Goal: Transaction & Acquisition: Purchase product/service

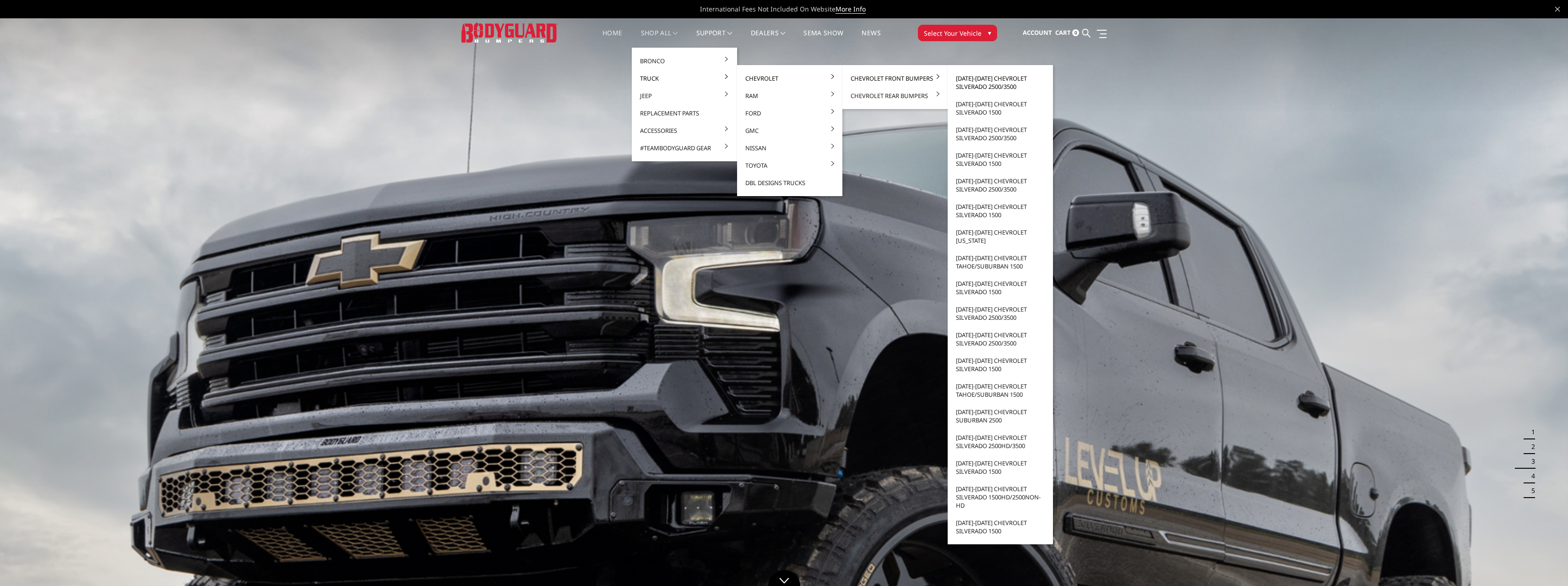
click at [1012, 84] on link "[DATE]-[DATE] Chevrolet Silverado 2500/3500" at bounding box center [1000, 82] width 98 height 26
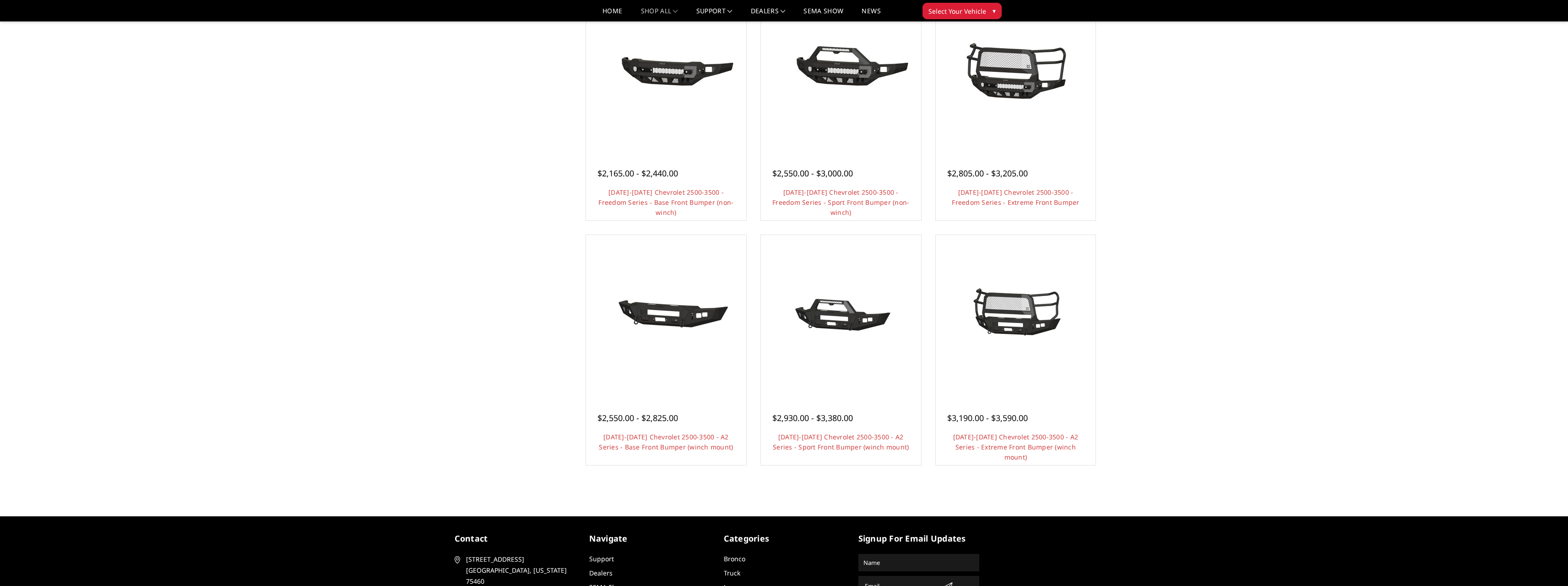
scroll to position [321, 0]
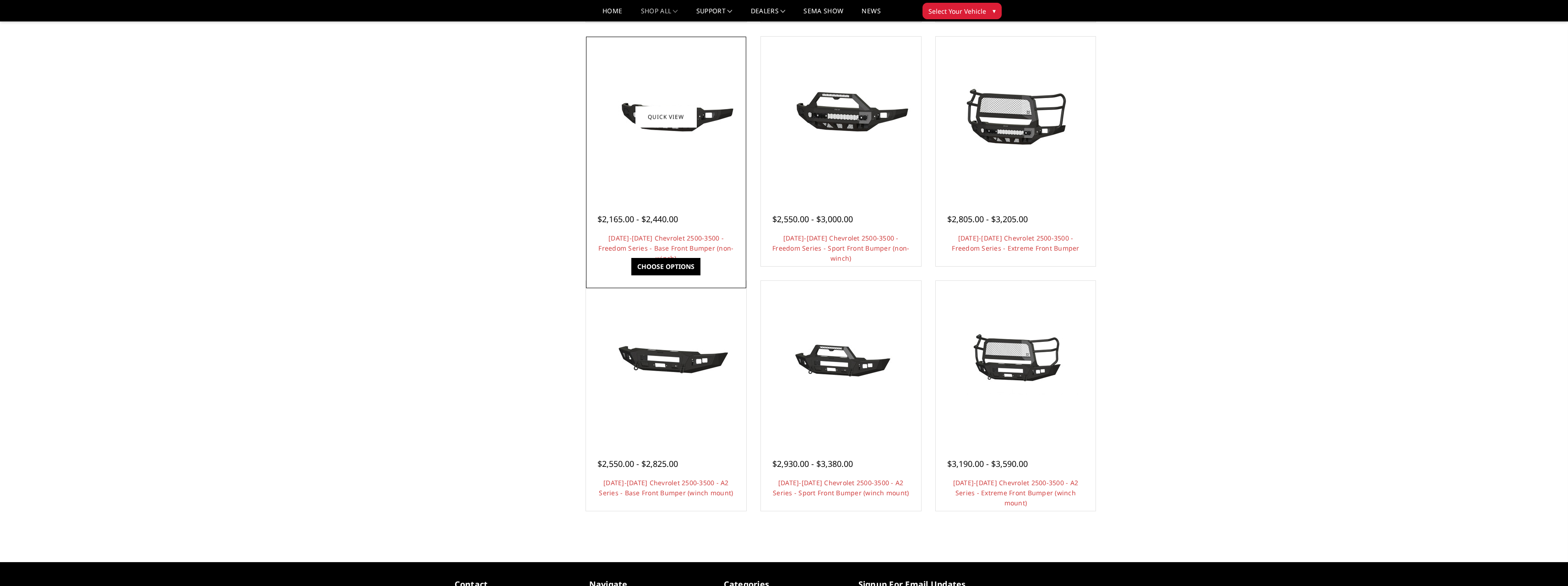
click at [673, 181] on div at bounding box center [666, 117] width 156 height 156
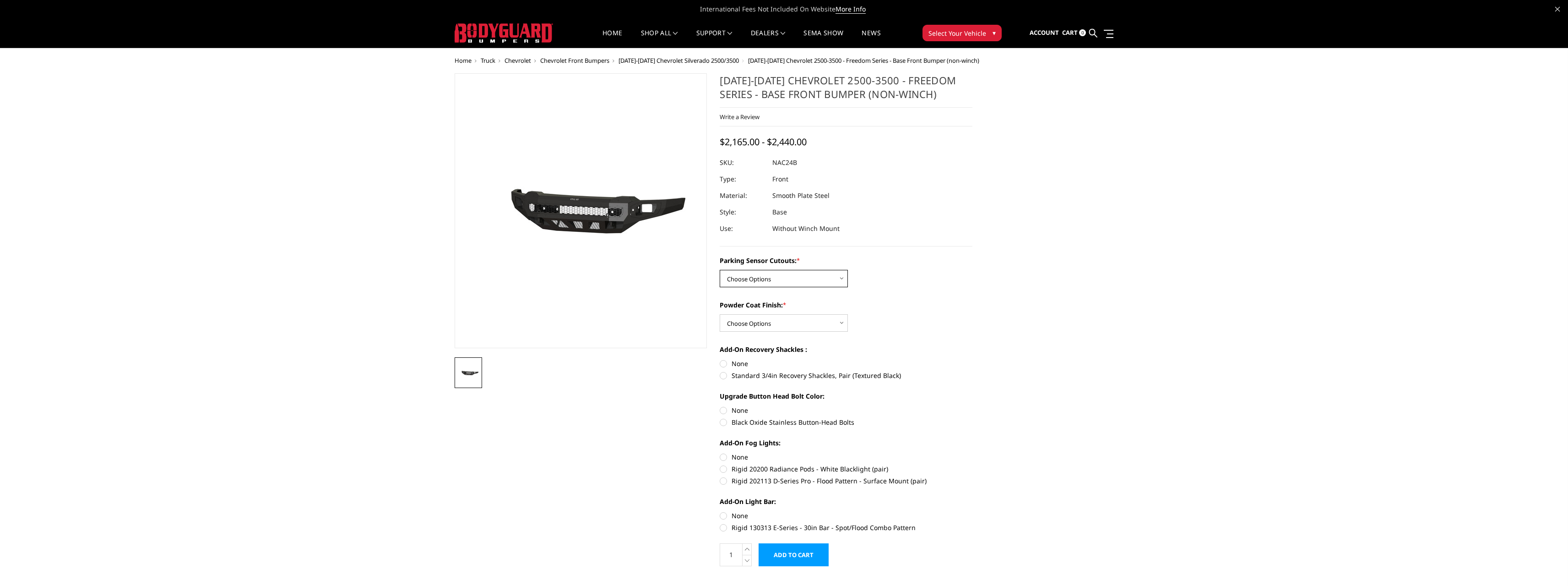
click at [835, 279] on select "Choose Options No - Without Parking Sensor Cutouts Yes - With Parking Sensor Cu…" at bounding box center [784, 279] width 128 height 18
select select "2968"
click at [720, 270] on select "Choose Options No - Without Parking Sensor Cutouts Yes - With Parking Sensor Cu…" at bounding box center [784, 279] width 128 height 18
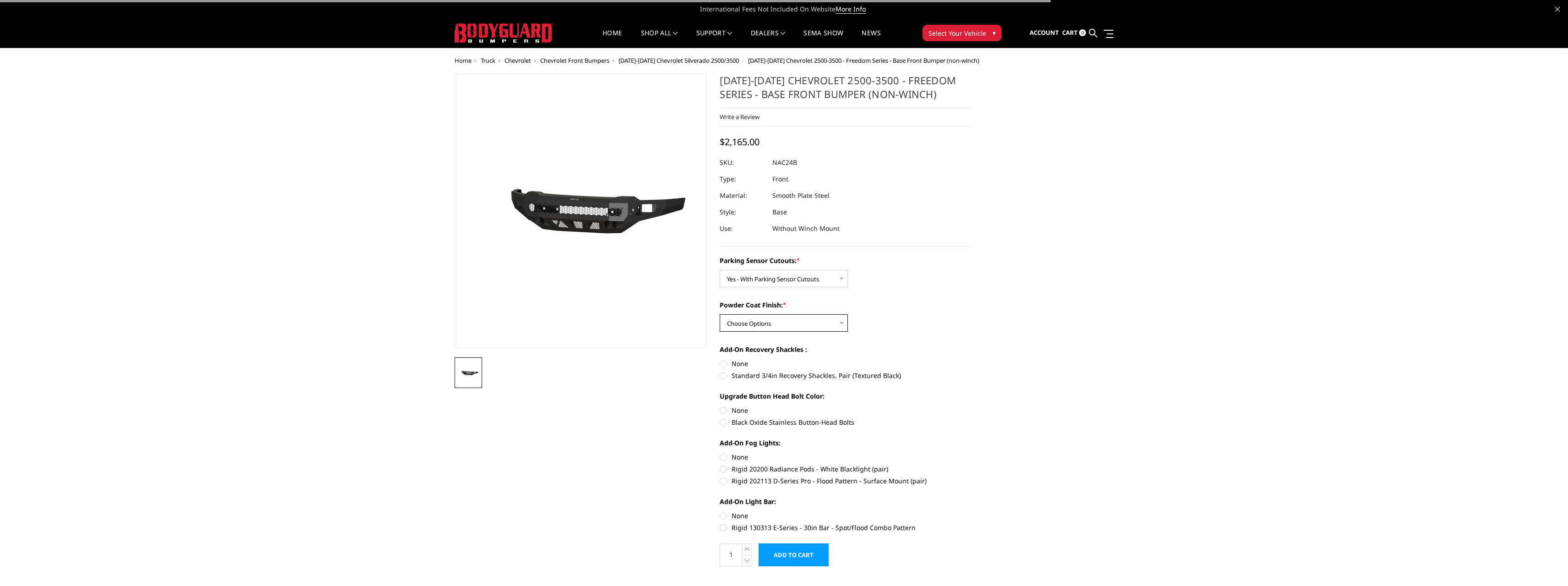
click at [816, 321] on select "Choose Options Bare Metal Texture Black Powder Coat" at bounding box center [784, 323] width 128 height 18
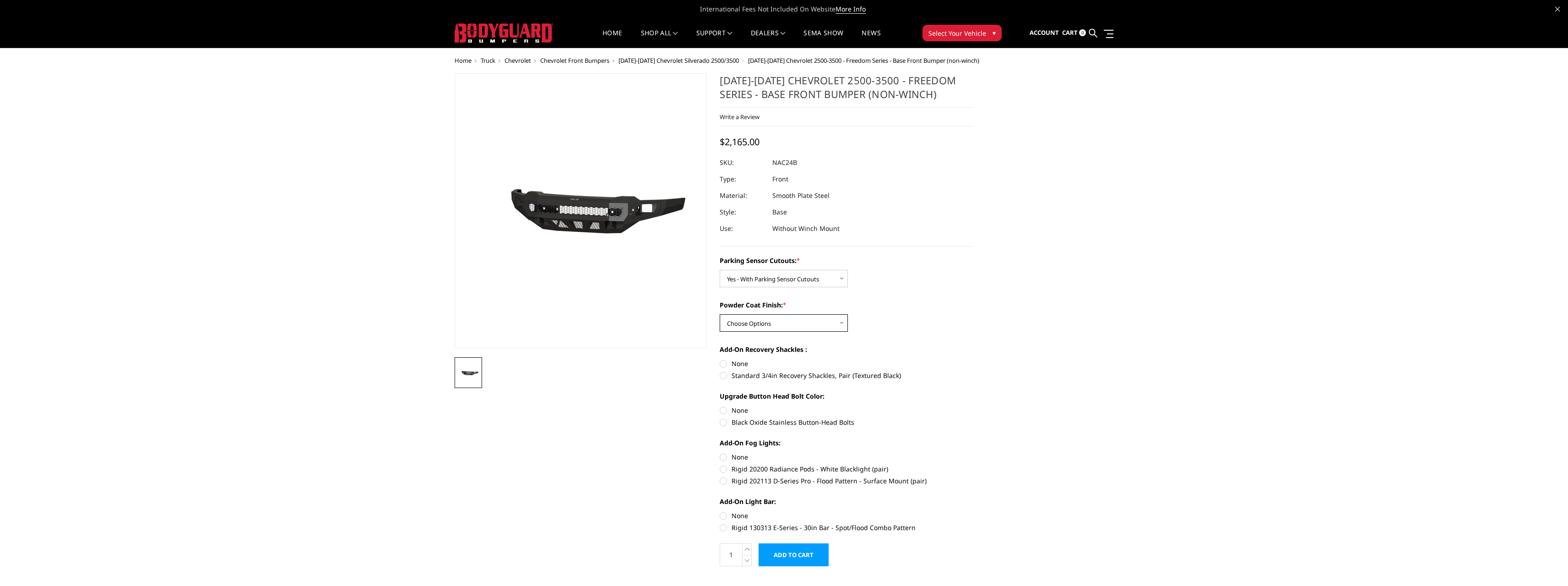
select select "2970"
click at [720, 314] on select "Choose Options Bare Metal Texture Black Powder Coat" at bounding box center [784, 323] width 128 height 18
click at [827, 35] on link "SEMA Show" at bounding box center [823, 39] width 40 height 18
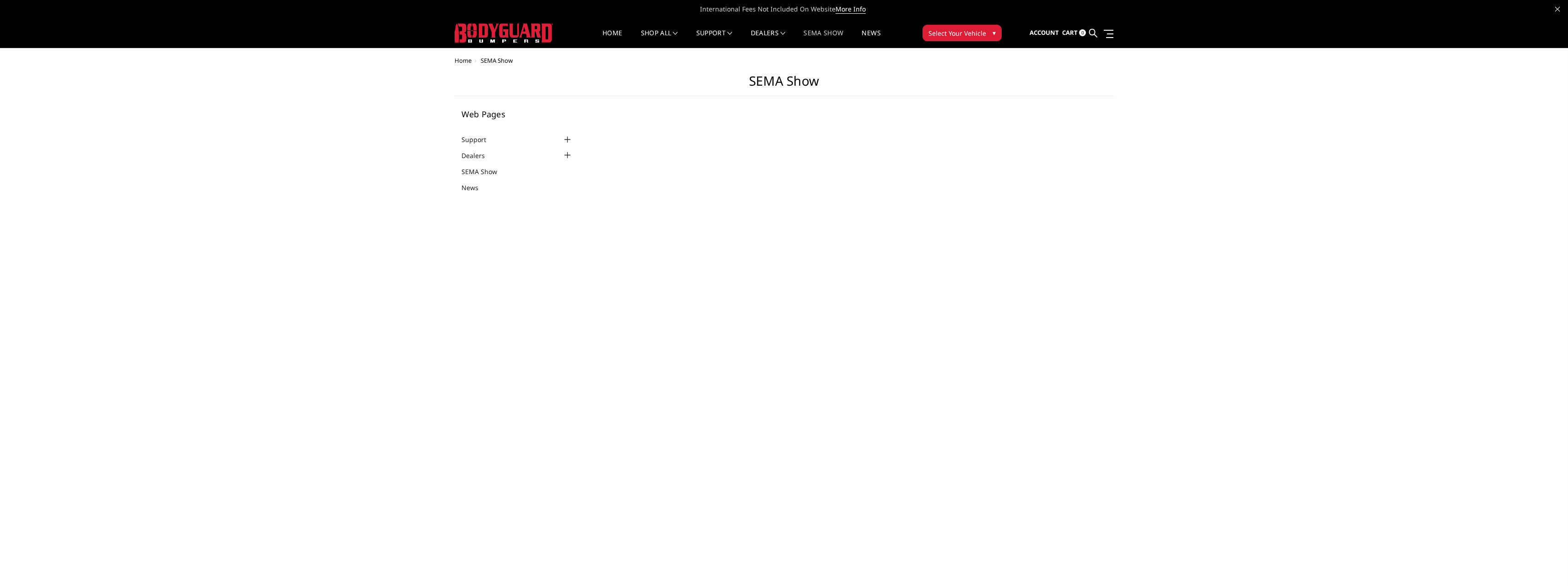
select select "US"
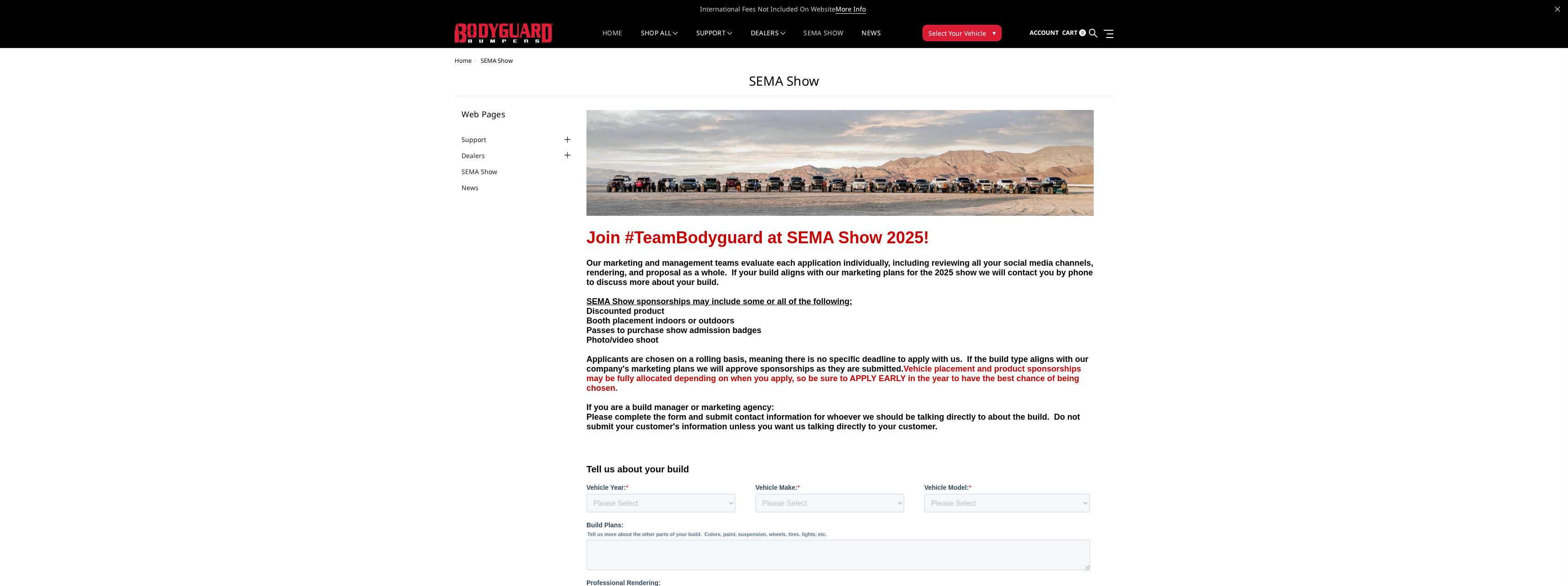
click at [618, 34] on link "Home" at bounding box center [612, 39] width 20 height 18
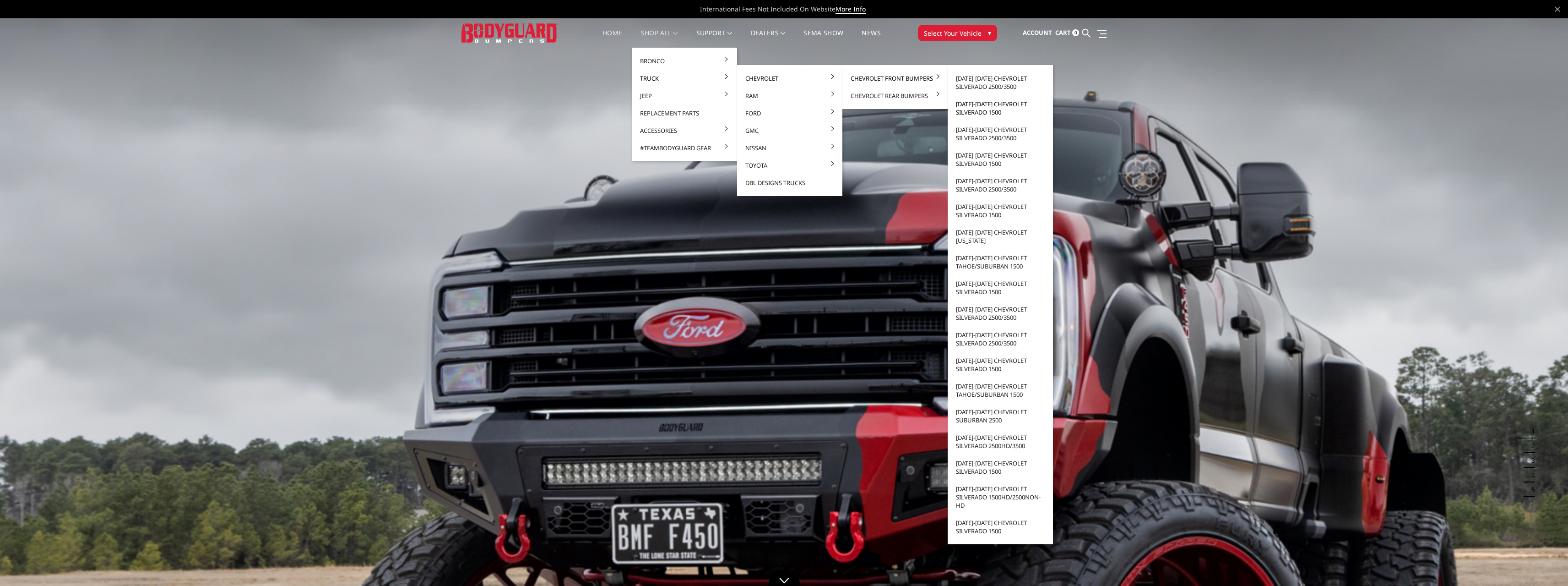
click at [989, 104] on link "[DATE]-[DATE] Chevrolet Silverado 1500" at bounding box center [1000, 108] width 98 height 26
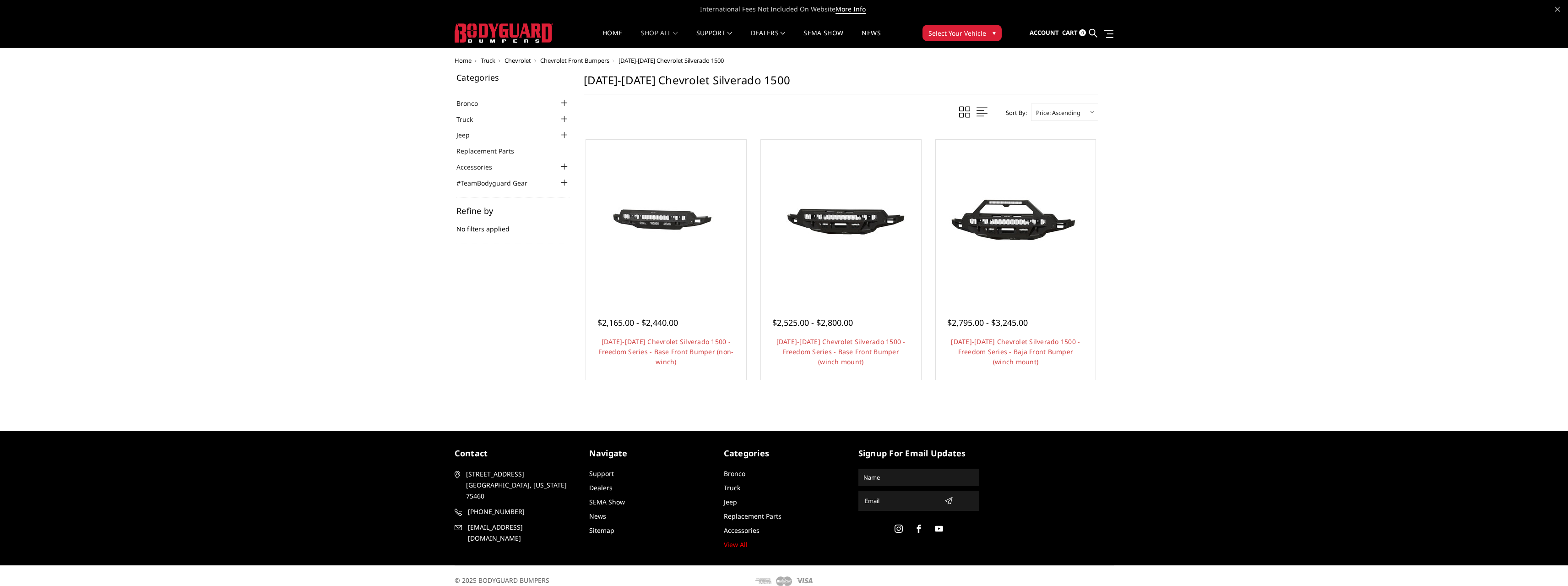
click at [584, 63] on span "Chevrolet Front Bumpers" at bounding box center [575, 61] width 69 height 8
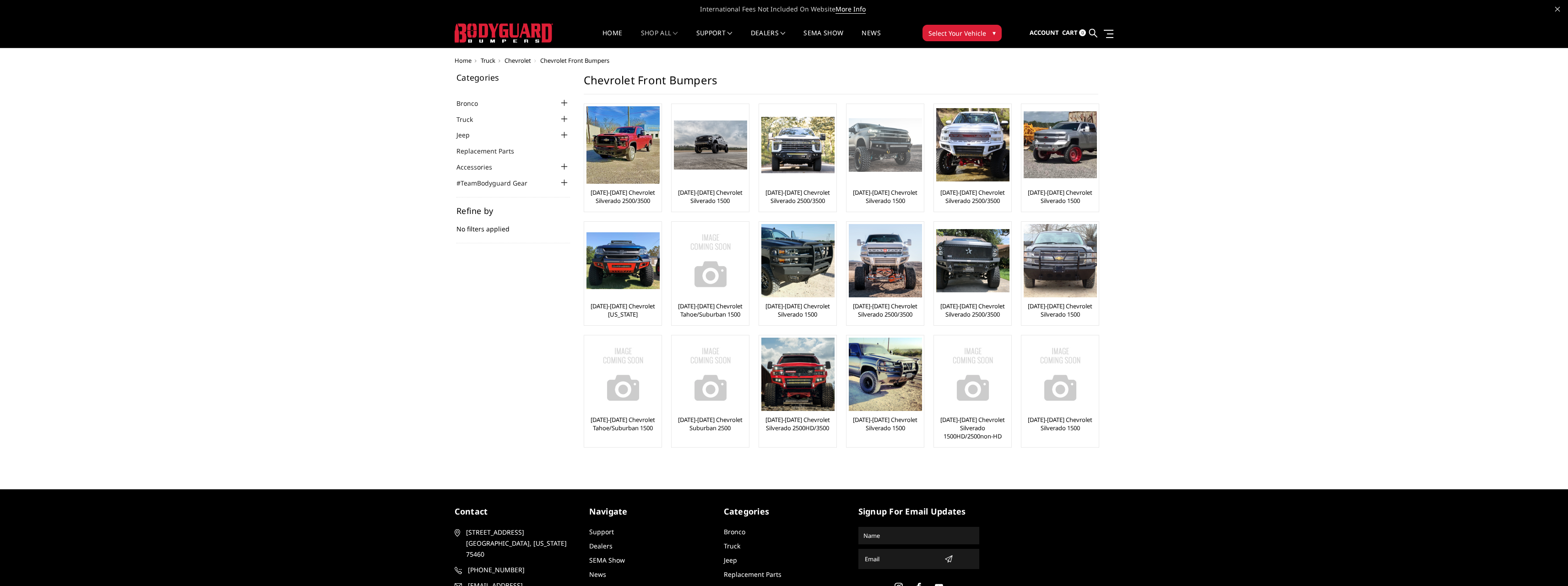
click at [874, 153] on img at bounding box center [886, 144] width 74 height 54
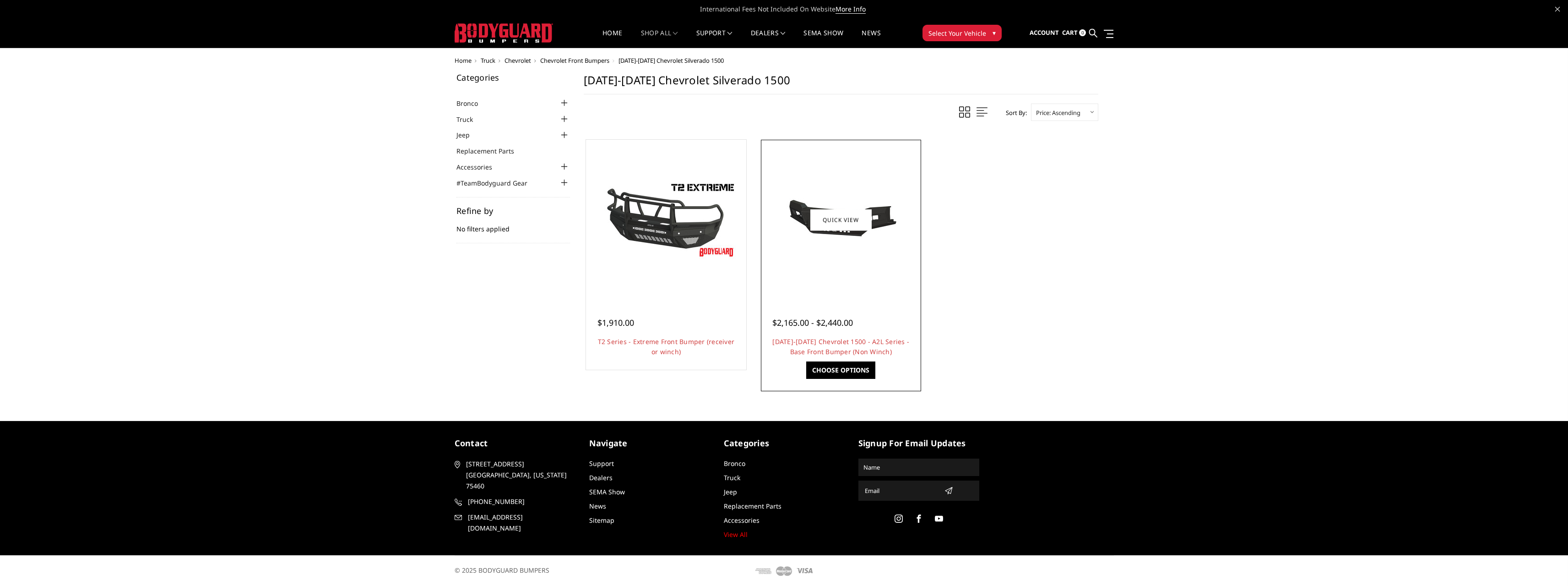
click at [818, 261] on div at bounding box center [841, 219] width 156 height 156
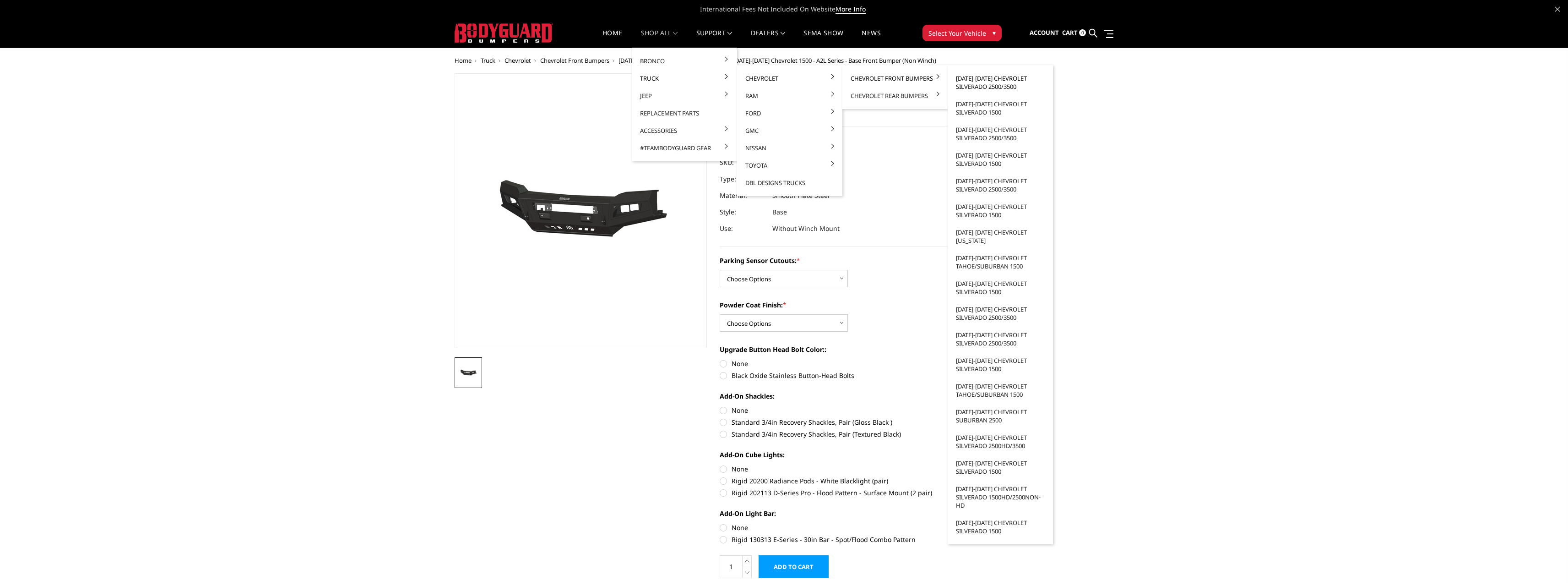
click at [965, 79] on link "[DATE]-[DATE] Chevrolet Silverado 2500/3500" at bounding box center [1000, 82] width 98 height 26
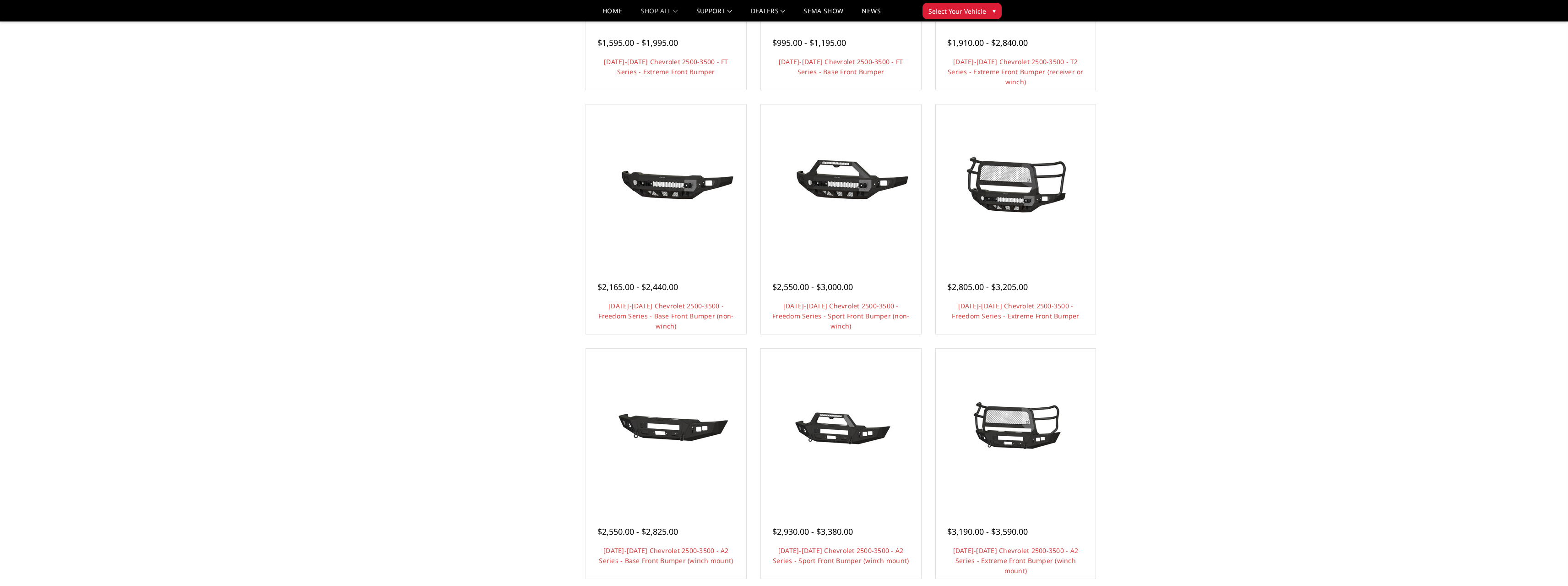
scroll to position [229, 0]
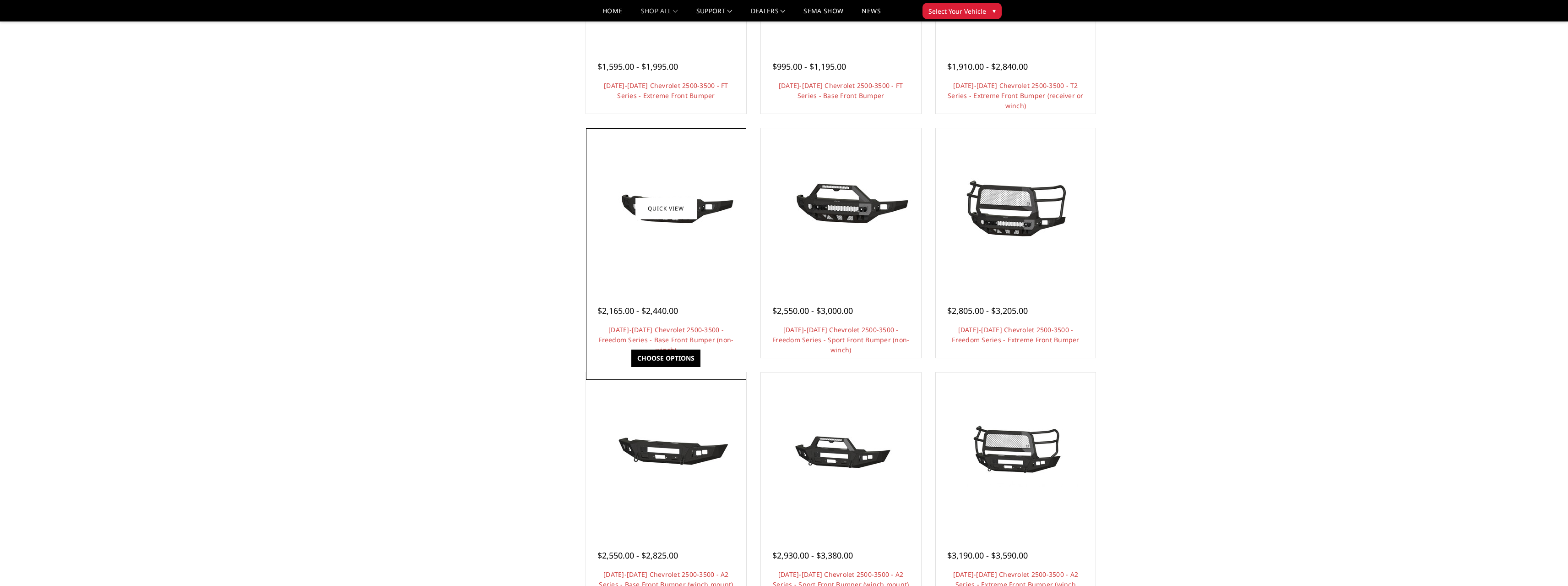
click at [702, 237] on img at bounding box center [666, 209] width 146 height 69
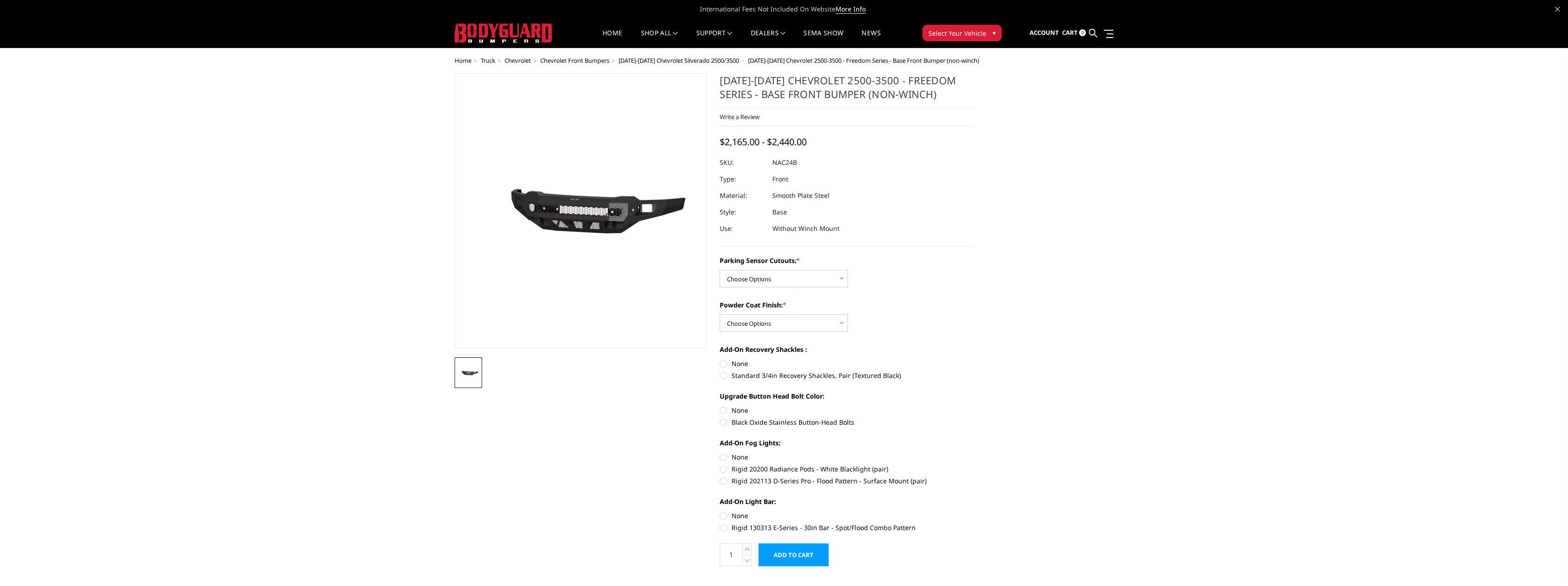
drag, startPoint x: 938, startPoint y: 93, endPoint x: 771, endPoint y: 92, distance: 167.0
click at [771, 92] on h1 "[DATE]-[DATE] Chevrolet 2500-3500 - Freedom Series - Base Front Bumper (non-win…" at bounding box center [846, 91] width 253 height 34
drag, startPoint x: 936, startPoint y: 95, endPoint x: 889, endPoint y: 93, distance: 47.0
click at [889, 93] on h1 "[DATE]-[DATE] Chevrolet 2500-3500 - Freedom Series - Base Front Bumper (non-win…" at bounding box center [846, 91] width 253 height 34
drag, startPoint x: 893, startPoint y: 93, endPoint x: 803, endPoint y: 86, distance: 90.3
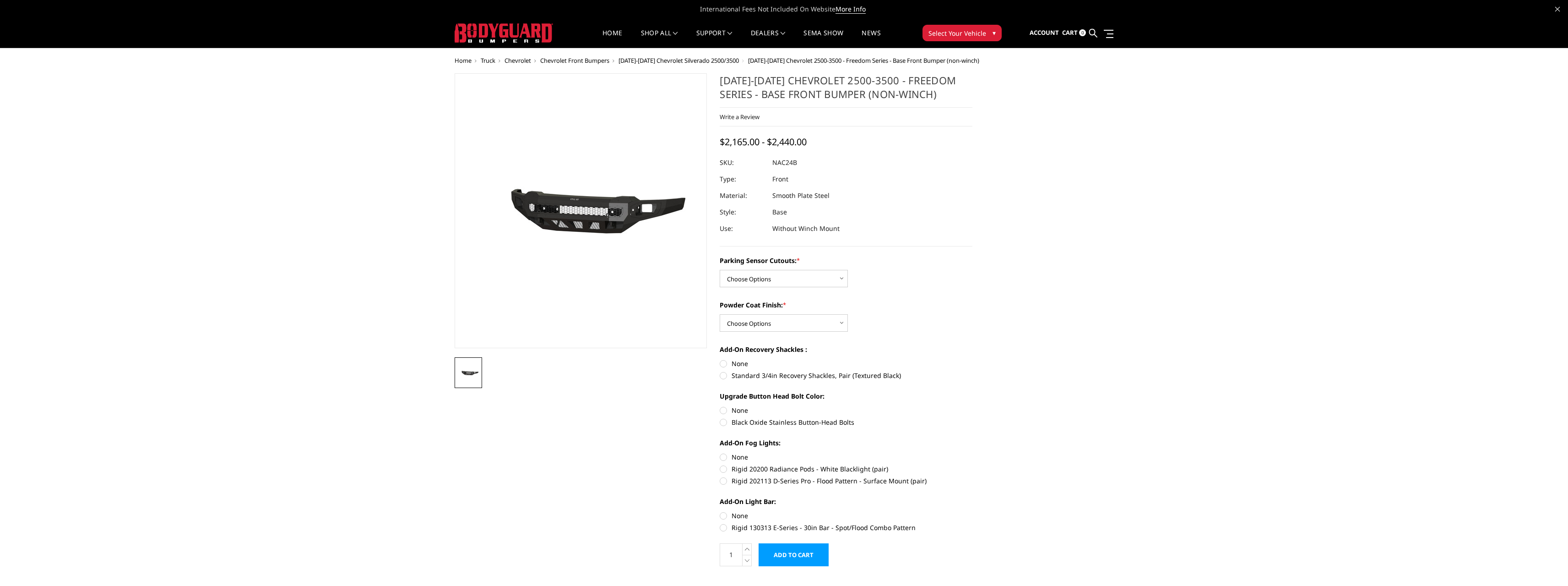
click at [830, 93] on h1 "[DATE]-[DATE] Chevrolet 2500-3500 - Freedom Series - Base Front Bumper (non-win…" at bounding box center [846, 91] width 253 height 34
drag, startPoint x: 737, startPoint y: 75, endPoint x: 799, endPoint y: 90, distance: 63.8
click at [792, 89] on h1 "[DATE]-[DATE] Chevrolet 2500-3500 - Freedom Series - Base Front Bumper (non-win…" at bounding box center [846, 91] width 253 height 34
drag, startPoint x: 725, startPoint y: 102, endPoint x: 847, endPoint y: 93, distance: 122.3
click at [847, 93] on h1 "[DATE]-[DATE] Chevrolet 2500-3500 - Freedom Series - Base Front Bumper (non-win…" at bounding box center [846, 91] width 253 height 34
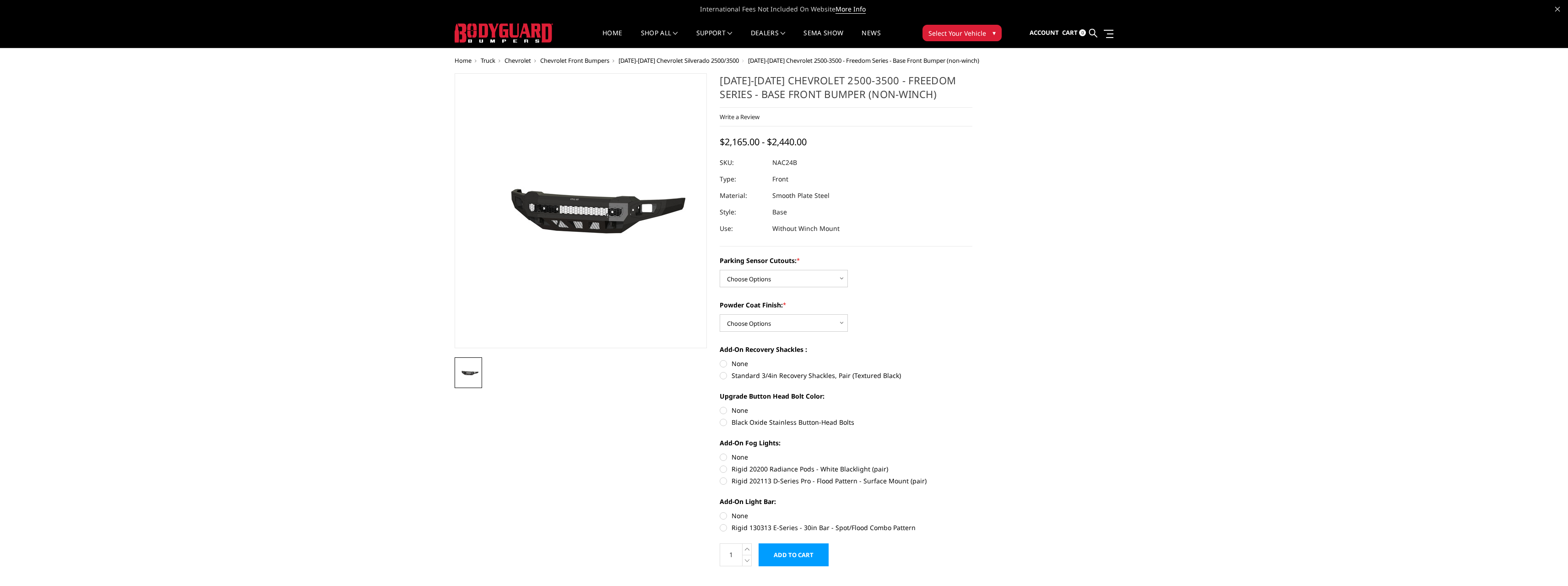
drag, startPoint x: 837, startPoint y: 78, endPoint x: 844, endPoint y: 99, distance: 22.1
click at [844, 99] on h1 "[DATE]-[DATE] Chevrolet 2500-3500 - Freedom Series - Base Front Bumper (non-win…" at bounding box center [846, 91] width 253 height 34
drag, startPoint x: 746, startPoint y: 80, endPoint x: 874, endPoint y: 96, distance: 129.0
click at [874, 96] on h1 "[DATE]-[DATE] Chevrolet 2500-3500 - Freedom Series - Base Front Bumper (non-win…" at bounding box center [846, 91] width 253 height 34
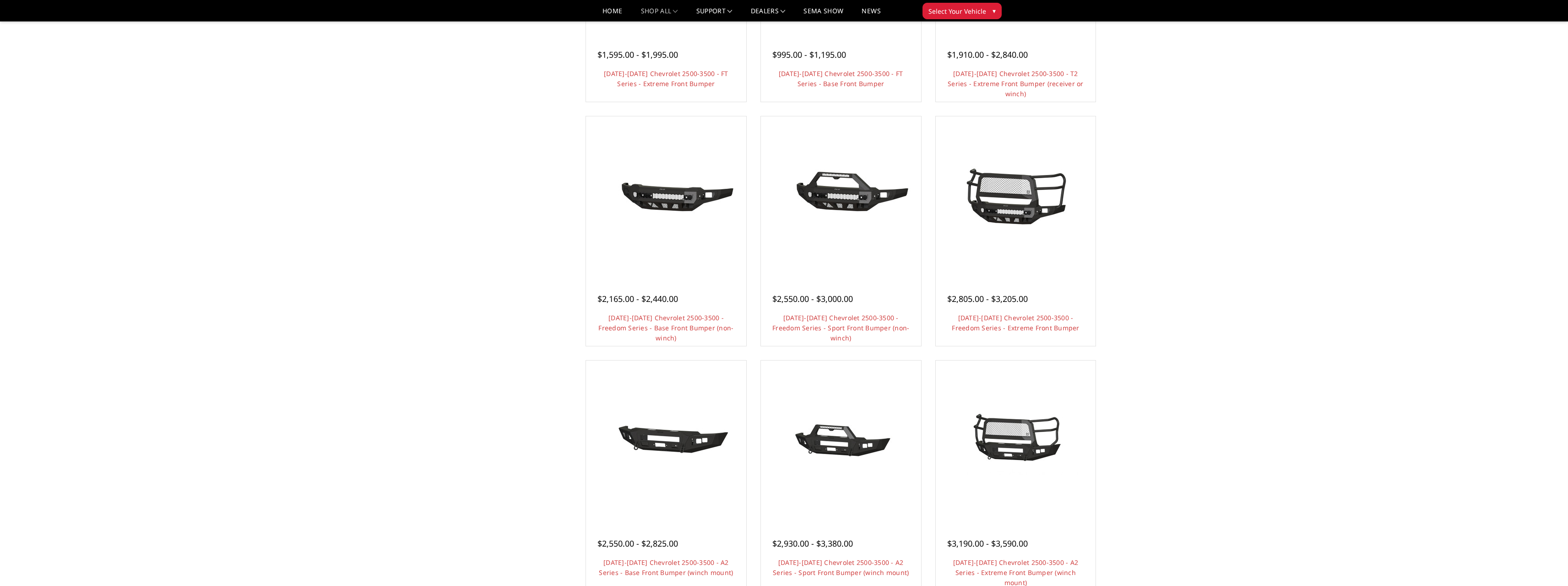
scroll to position [229, 0]
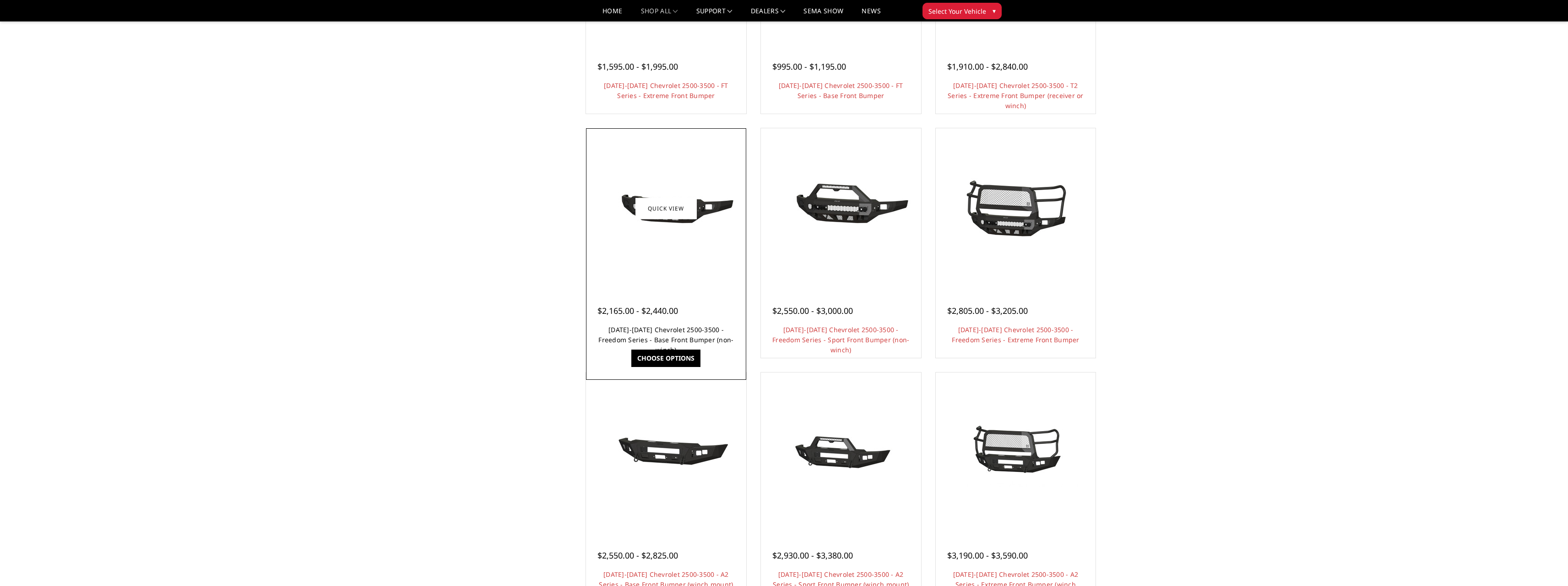
drag, startPoint x: 596, startPoint y: 328, endPoint x: 631, endPoint y: 337, distance: 36.1
click at [631, 337] on div "$2,165.00 - $2,440.00 2024-2025 Chevrolet 2500-3500 - Freedom Series - Base Fro…" at bounding box center [666, 321] width 156 height 70
click at [544, 365] on div "Categories Bronco 2021-2025 Bronco Front 2021-2025 Bronco Rear 2021-2025 Bronco…" at bounding box center [784, 224] width 669 height 814
drag, startPoint x: 607, startPoint y: 346, endPoint x: 699, endPoint y: 333, distance: 92.9
click at [699, 333] on div "$2,165.00 - $2,440.00 2024-2025 Chevrolet 2500-3500 - Freedom Series - Base Fro…" at bounding box center [666, 321] width 156 height 70
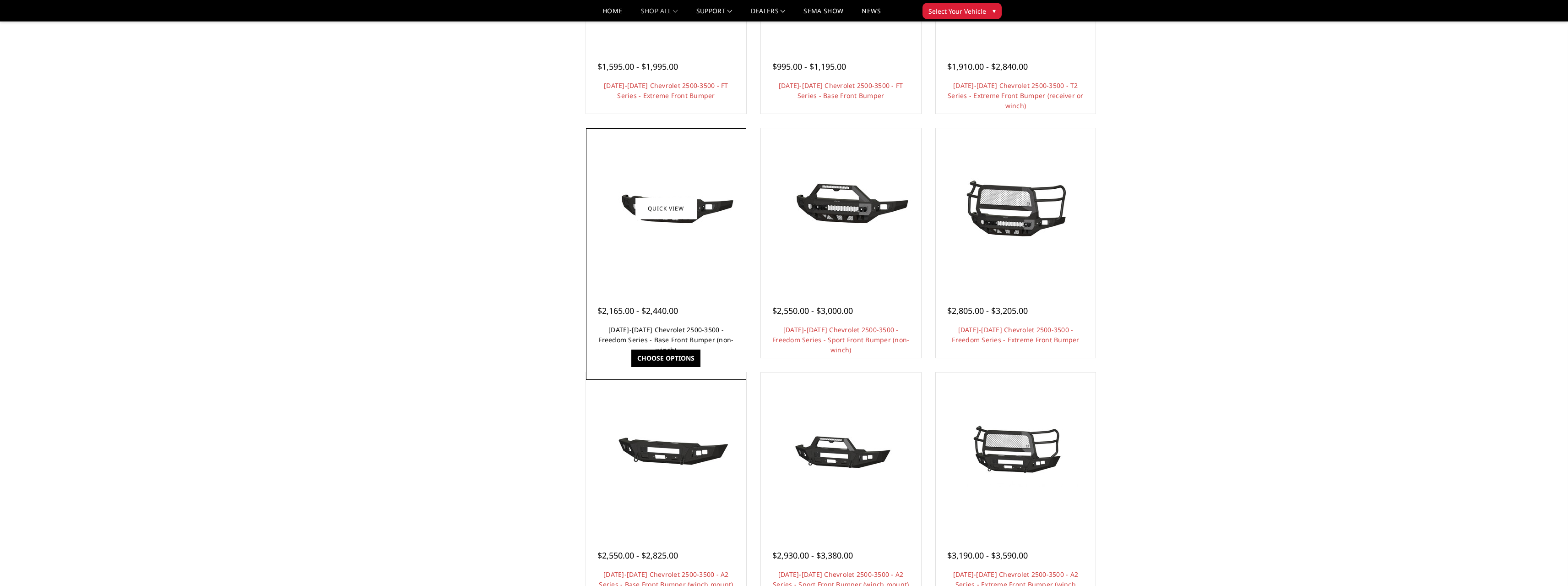
click at [699, 333] on link "[DATE]-[DATE] Chevrolet 2500-3500 - Freedom Series - Base Front Bumper (non-win…" at bounding box center [666, 339] width 135 height 29
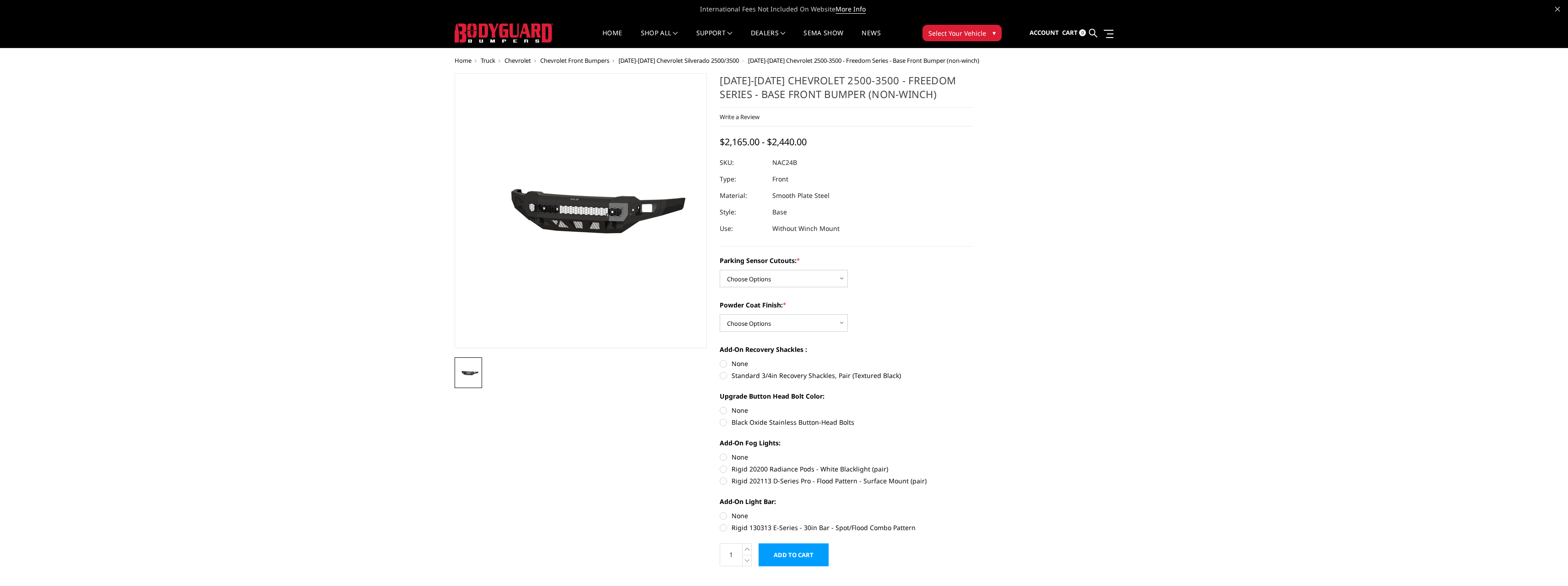
click at [765, 89] on h1 "[DATE]-[DATE] Chevrolet 2500-3500 - Freedom Series - Base Front Bumper (non-win…" at bounding box center [846, 91] width 253 height 34
drag, startPoint x: 763, startPoint y: 97, endPoint x: 890, endPoint y: 99, distance: 127.0
click at [890, 99] on h1 "[DATE]-[DATE] Chevrolet 2500-3500 - Freedom Series - Base Front Bumper (non-win…" at bounding box center [846, 91] width 253 height 34
drag, startPoint x: 890, startPoint y: 99, endPoint x: 780, endPoint y: 107, distance: 110.3
click at [784, 106] on h1 "[DATE]-[DATE] Chevrolet 2500-3500 - Freedom Series - Base Front Bumper (non-win…" at bounding box center [846, 91] width 253 height 34
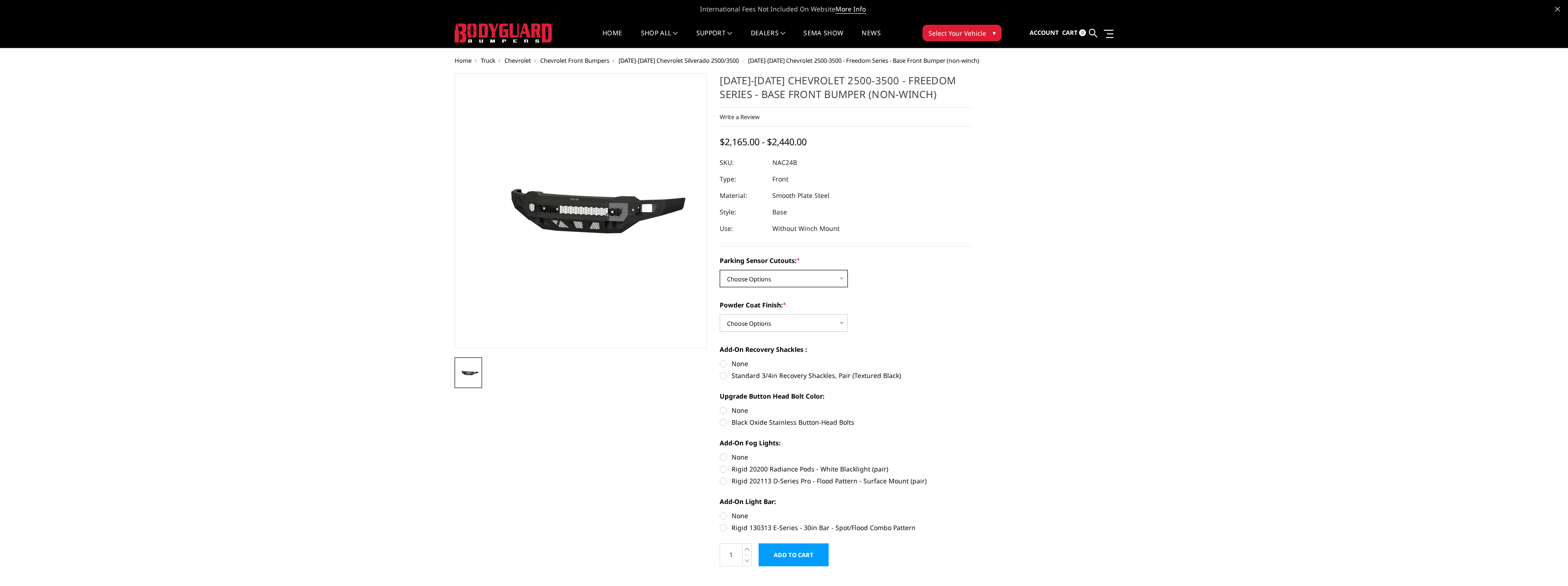
click at [802, 280] on select "Choose Options No - Without Parking Sensor Cutouts Yes - With Parking Sensor Cu…" at bounding box center [784, 279] width 128 height 18
select select "2968"
click at [720, 270] on select "Choose Options No - Without Parking Sensor Cutouts Yes - With Parking Sensor Cu…" at bounding box center [784, 279] width 128 height 18
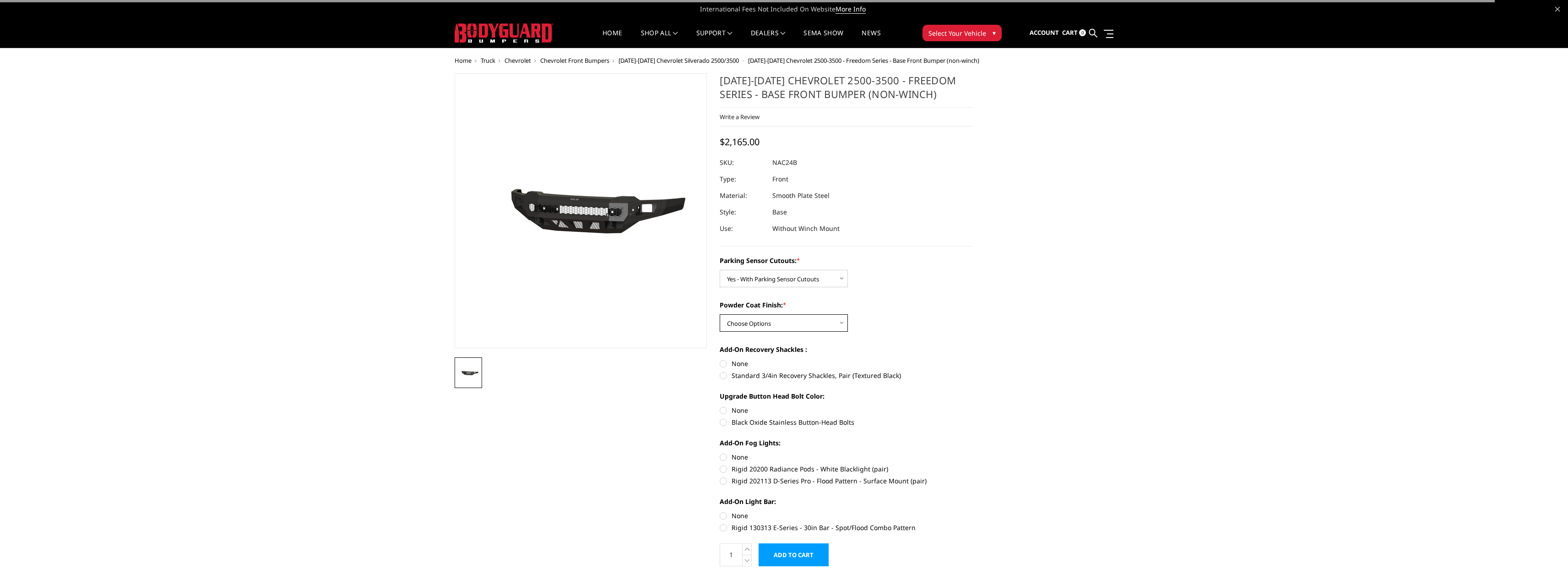
click at [789, 325] on select "Choose Options Bare Metal Texture Black Powder Coat" at bounding box center [784, 323] width 128 height 18
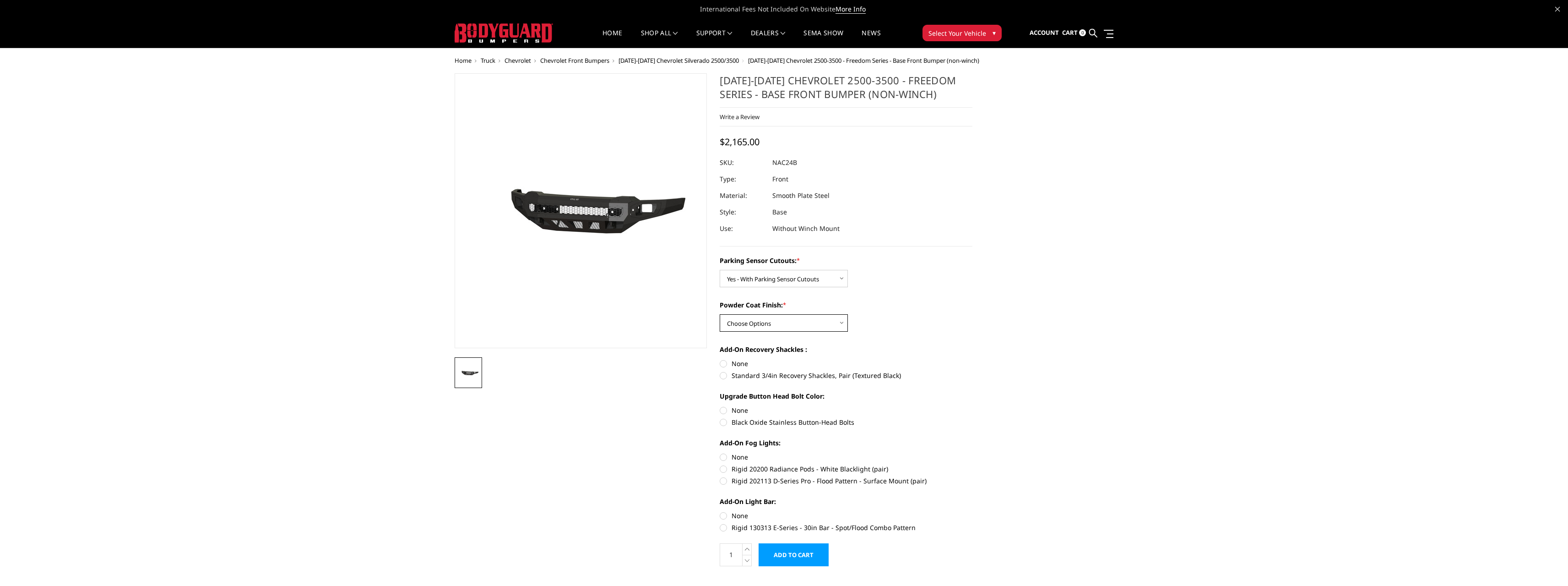
select select "2970"
click at [720, 314] on select "Choose Options Bare Metal Texture Black Powder Coat" at bounding box center [784, 323] width 128 height 18
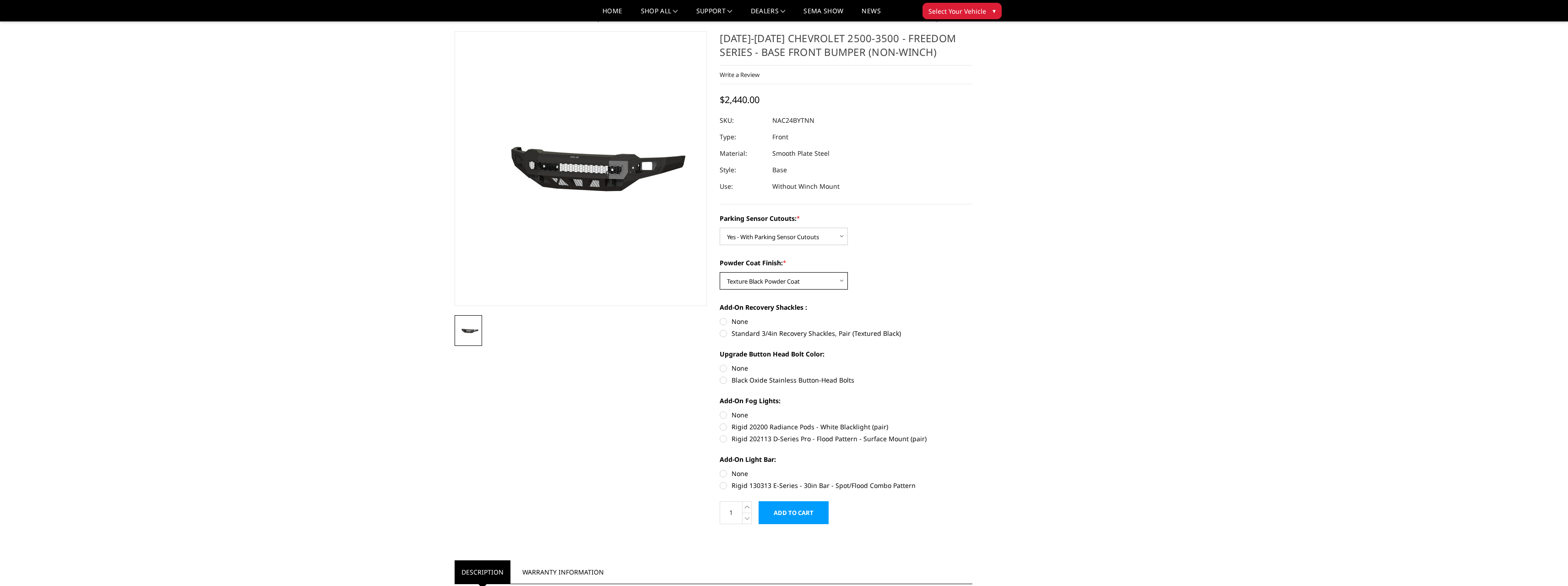
scroll to position [46, 0]
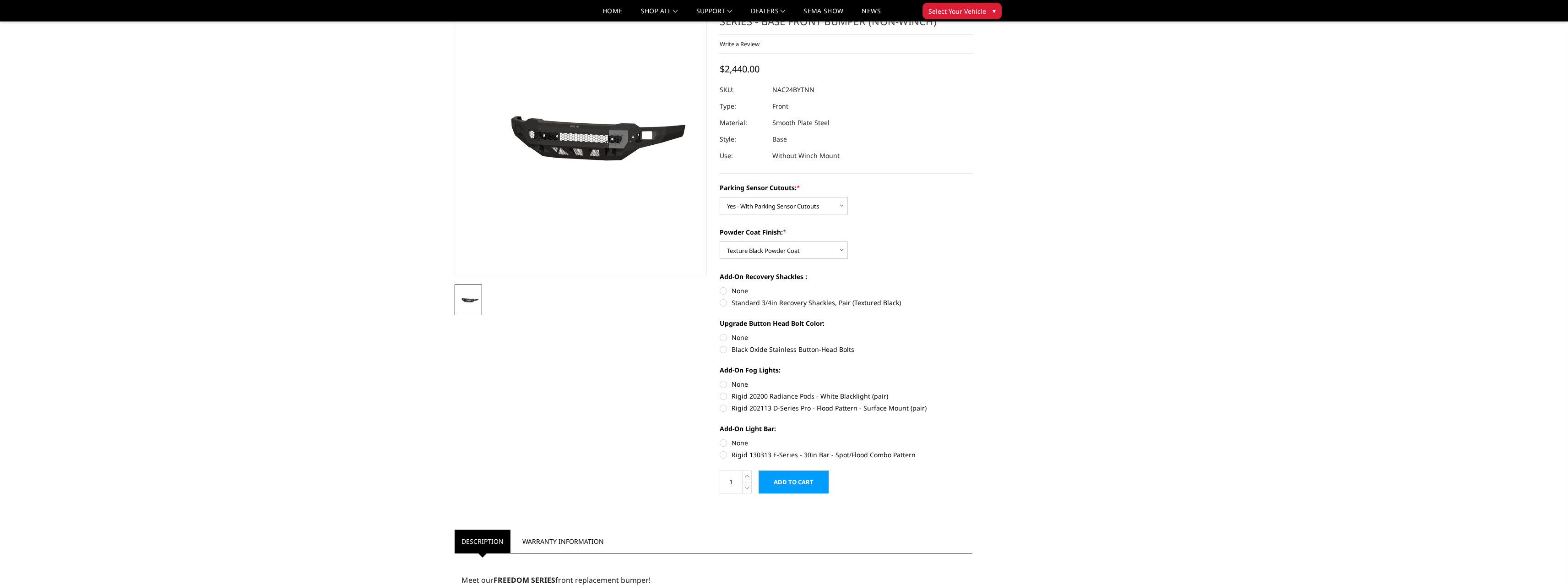
click at [728, 293] on label "None" at bounding box center [846, 291] width 253 height 10
click at [720, 286] on input "None" at bounding box center [720, 286] width 1 height 1
radio input "true"
click at [723, 346] on label "Black Oxide Stainless Button-Head Bolts" at bounding box center [846, 350] width 253 height 10
click at [972, 333] on input "Black Oxide Stainless Button-Head Bolts" at bounding box center [972, 333] width 1 height 1
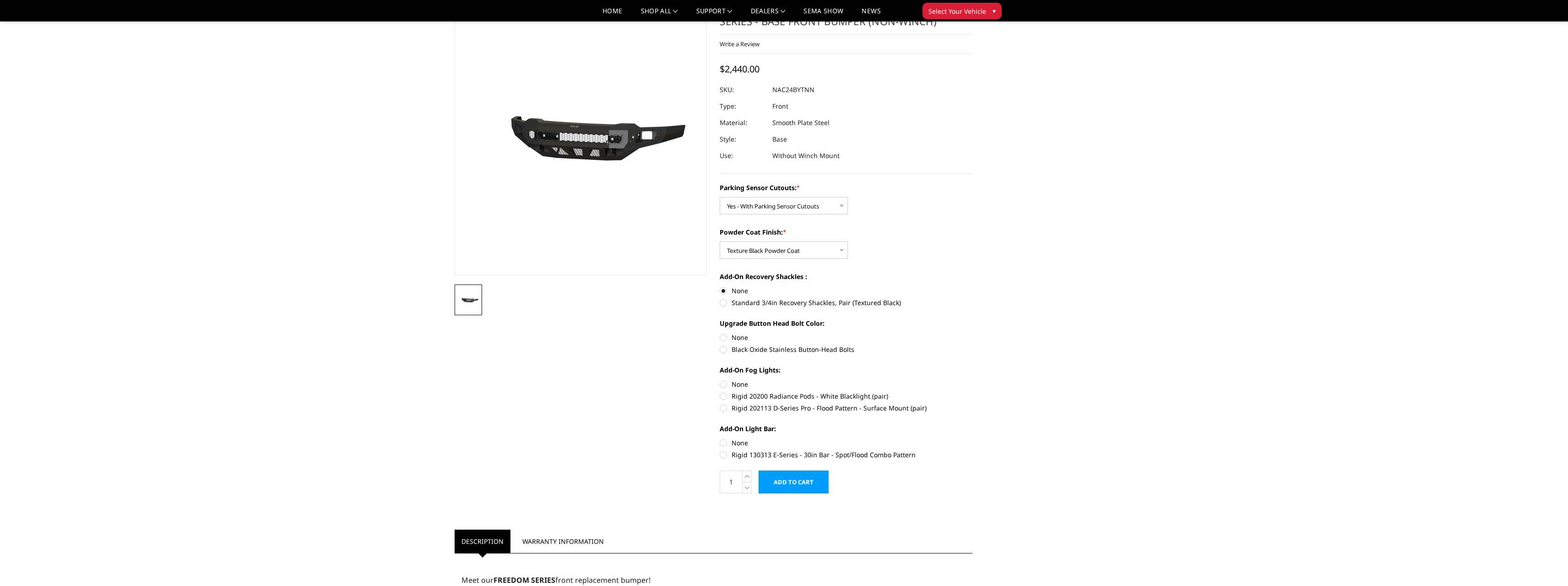
radio input "true"
click at [726, 386] on label "None" at bounding box center [846, 384] width 253 height 10
click at [720, 380] on input "None" at bounding box center [720, 380] width 1 height 1
radio input "true"
click at [723, 444] on label "None" at bounding box center [846, 443] width 253 height 10
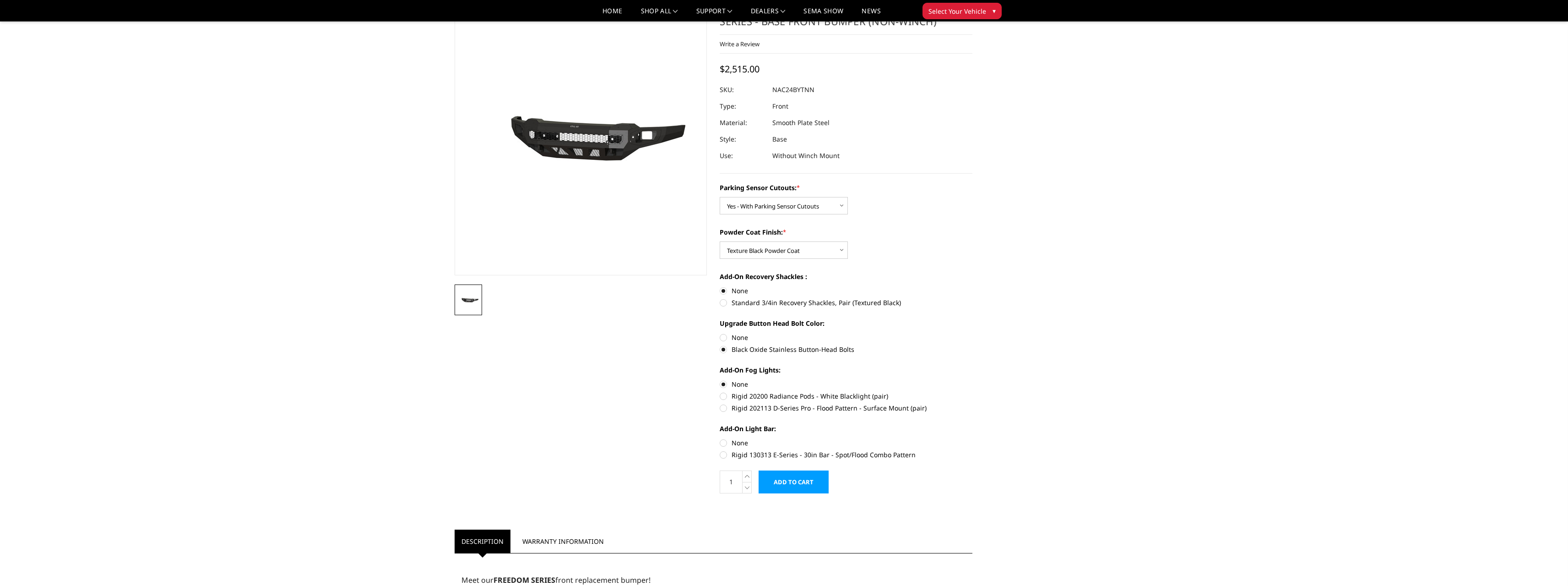
click at [720, 439] on input "None" at bounding box center [720, 438] width 1 height 1
radio input "true"
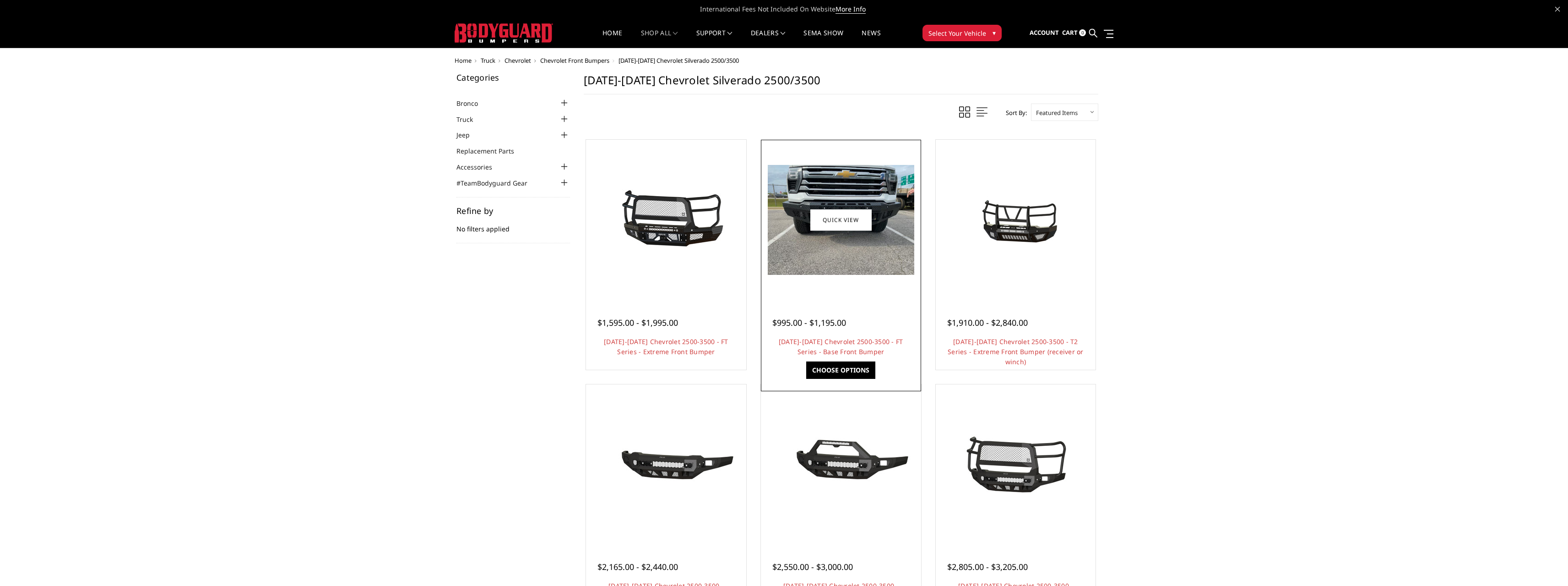
click at [869, 238] on img at bounding box center [841, 219] width 146 height 110
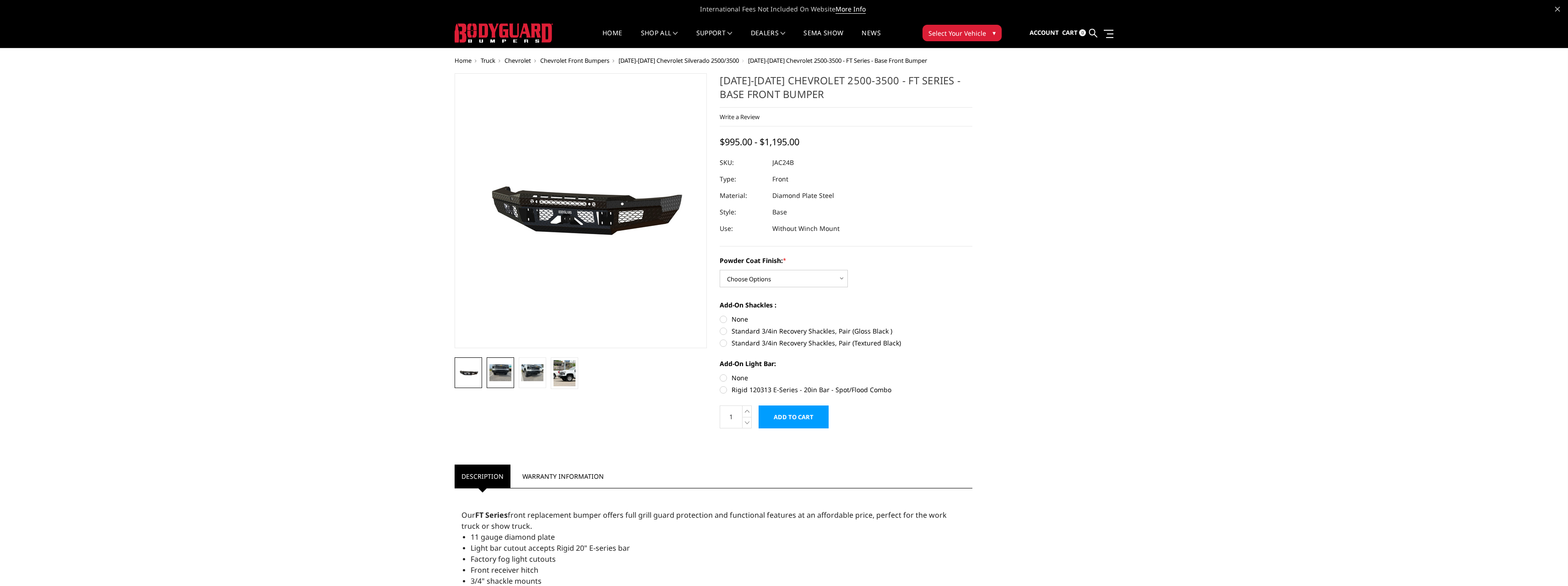
click at [494, 375] on img at bounding box center [500, 373] width 22 height 16
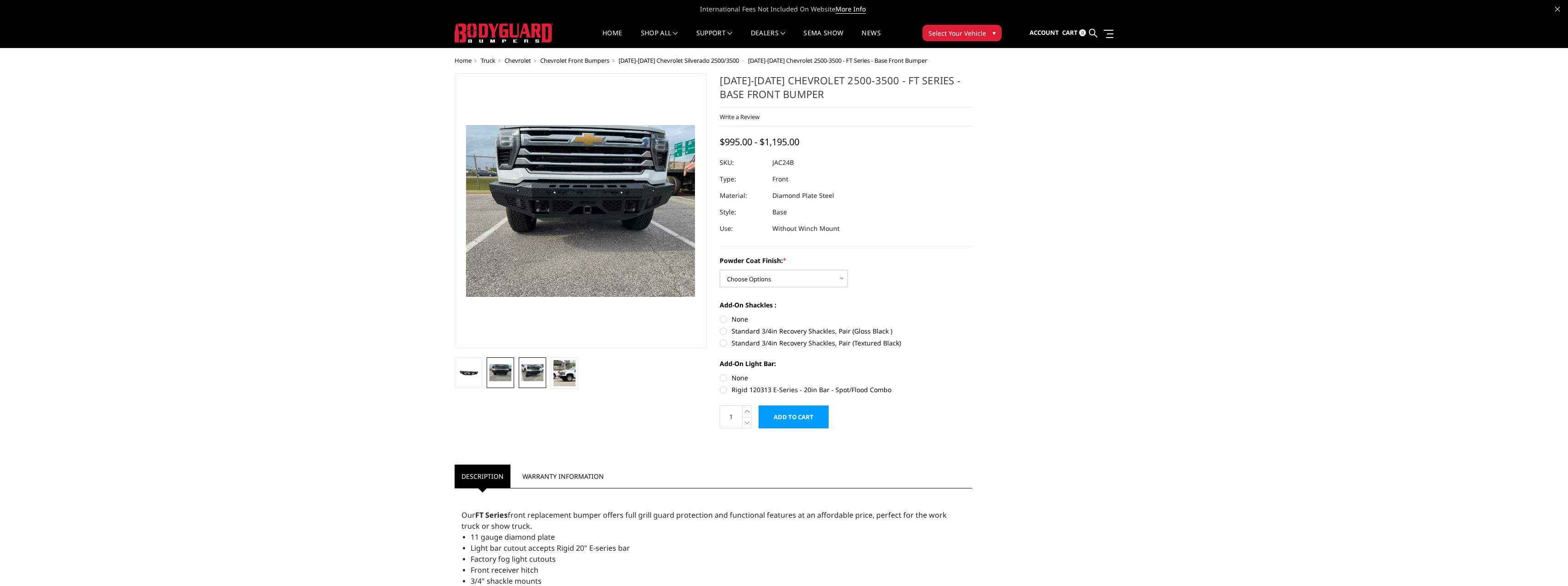
click at [529, 371] on img at bounding box center [532, 373] width 22 height 16
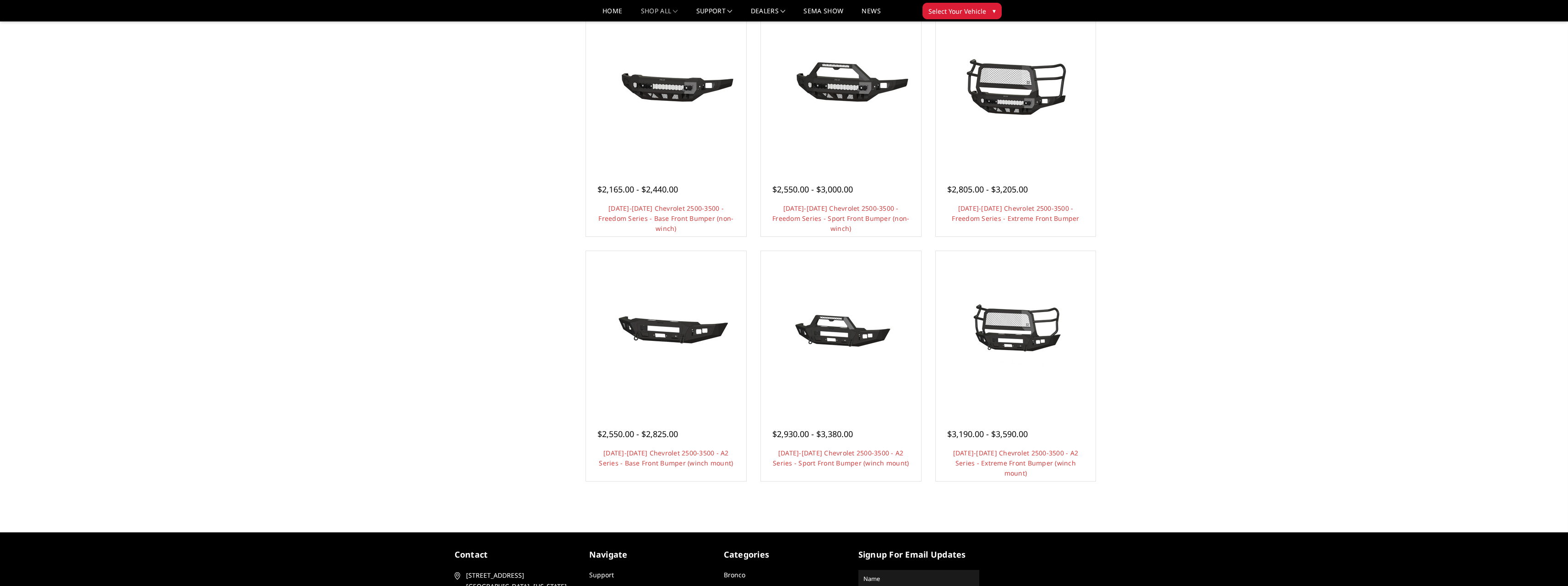
scroll to position [463, 0]
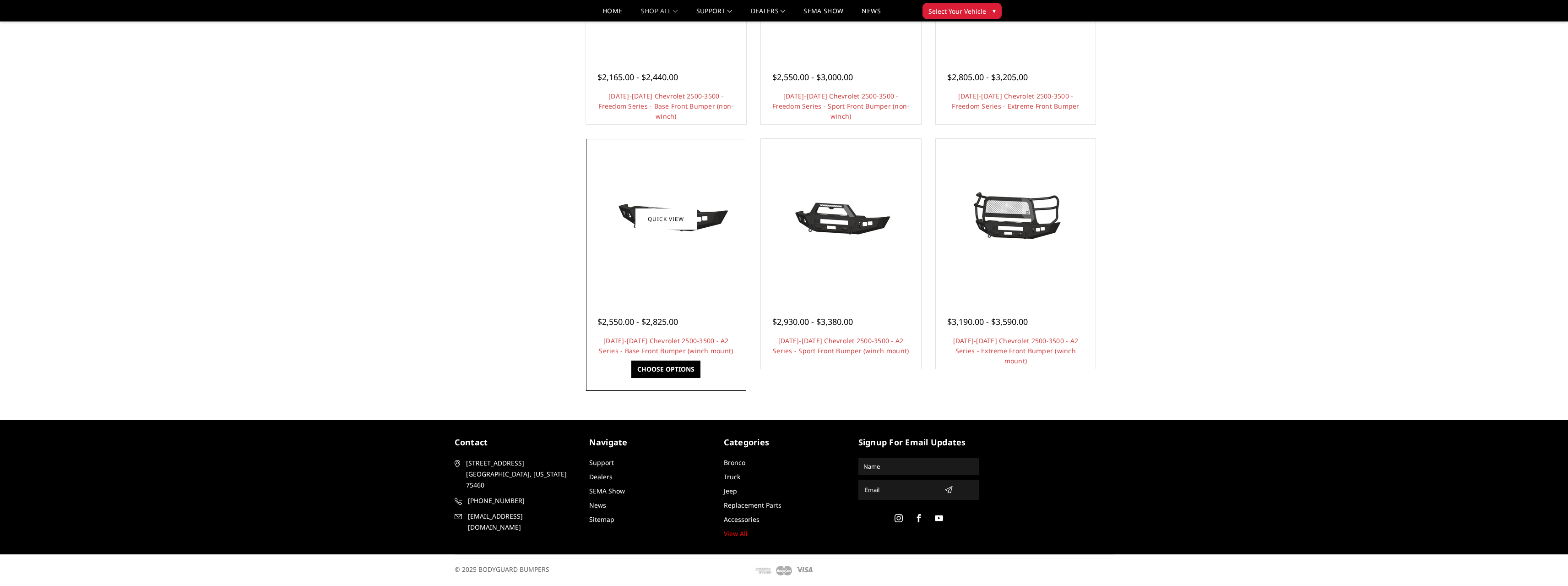
click at [672, 257] on div at bounding box center [666, 219] width 156 height 156
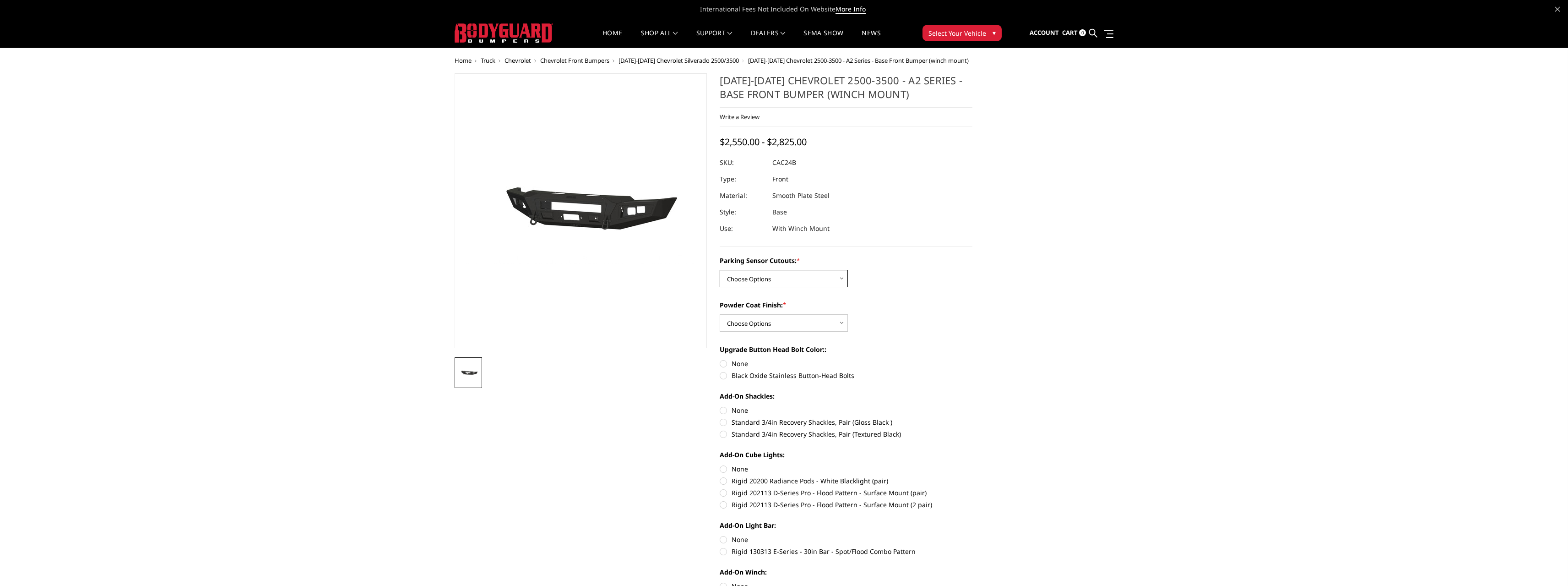
click at [836, 277] on select "Choose Options No - Without Parking Sensor Cutouts Yes - With Parking Sensor Cu…" at bounding box center [784, 279] width 128 height 18
select select "2241"
click at [720, 270] on select "Choose Options No - Without Parking Sensor Cutouts Yes - With Parking Sensor Cu…" at bounding box center [784, 279] width 128 height 18
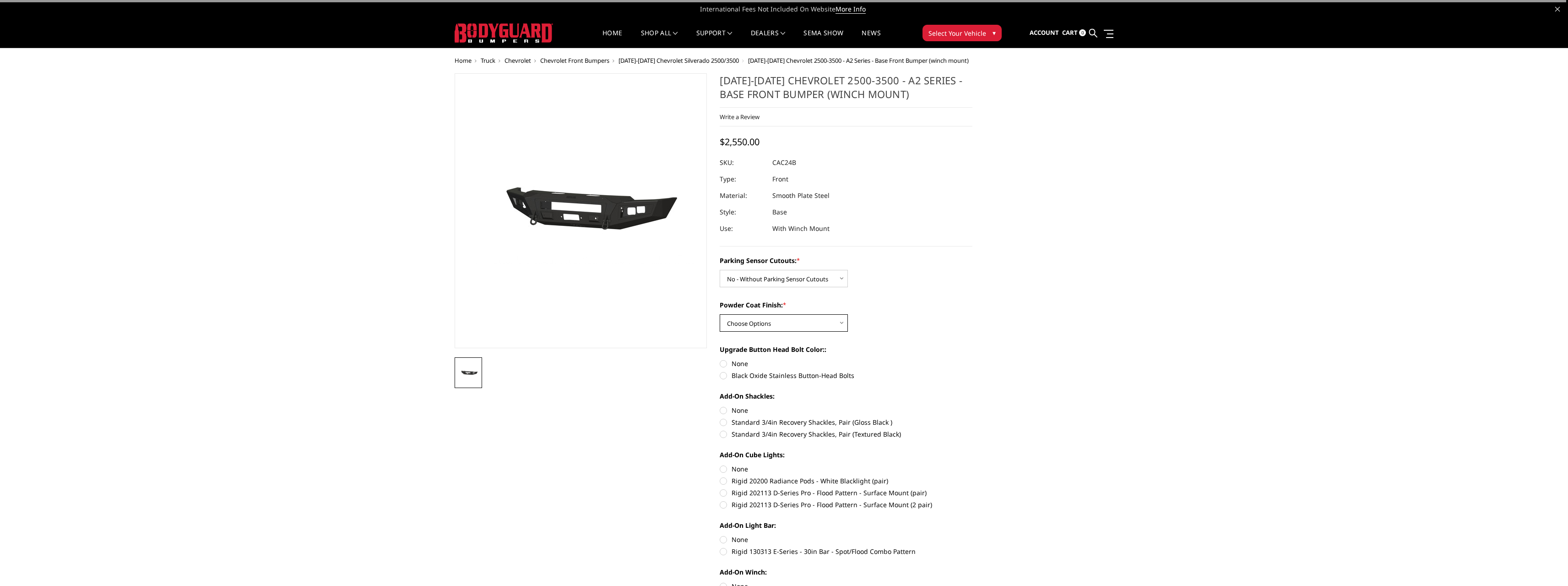
click at [808, 326] on select "Choose Options Bare Metal Textured Black Powder Coat" at bounding box center [784, 323] width 128 height 18
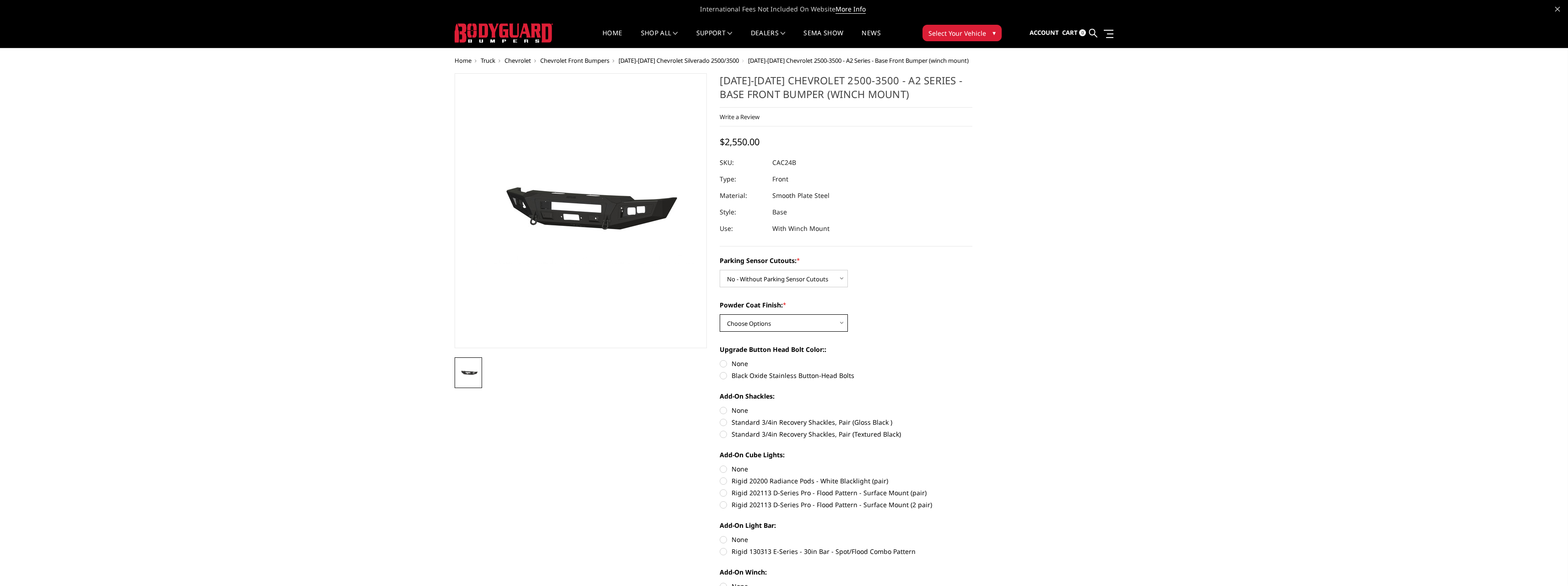
select select "2244"
click at [720, 314] on select "Choose Options Bare Metal Textured Black Powder Coat" at bounding box center [784, 323] width 128 height 18
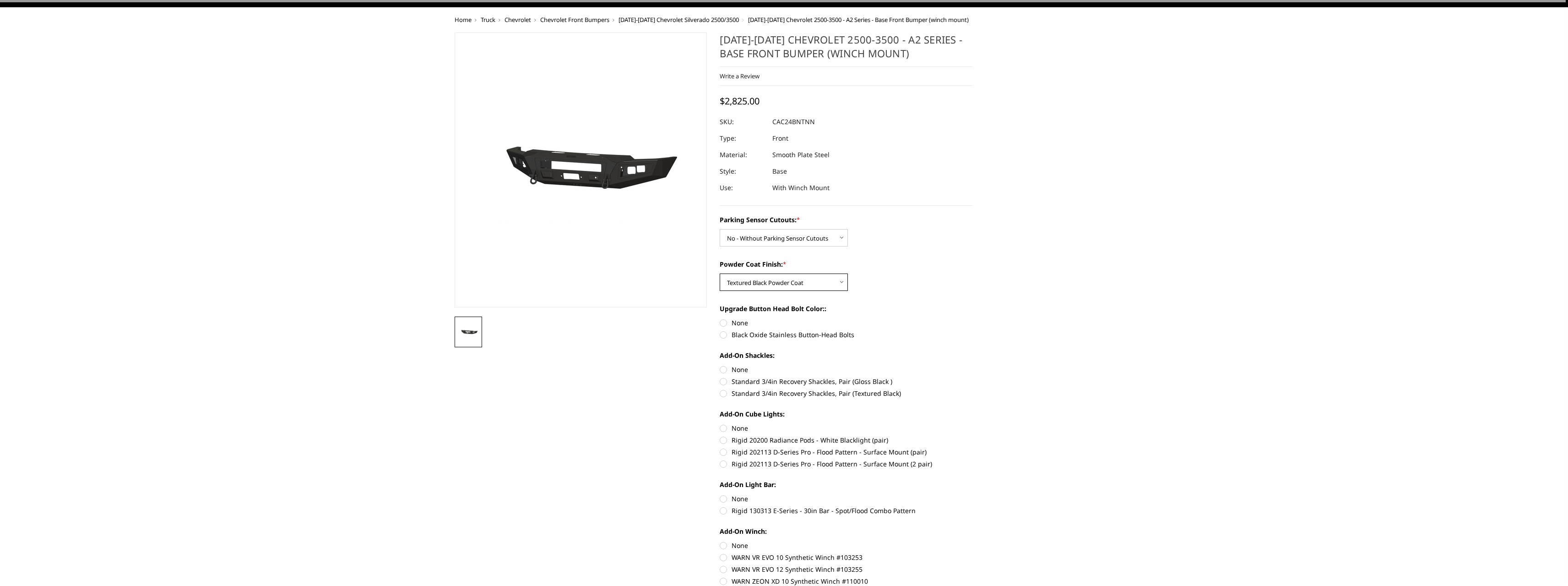
scroll to position [46, 0]
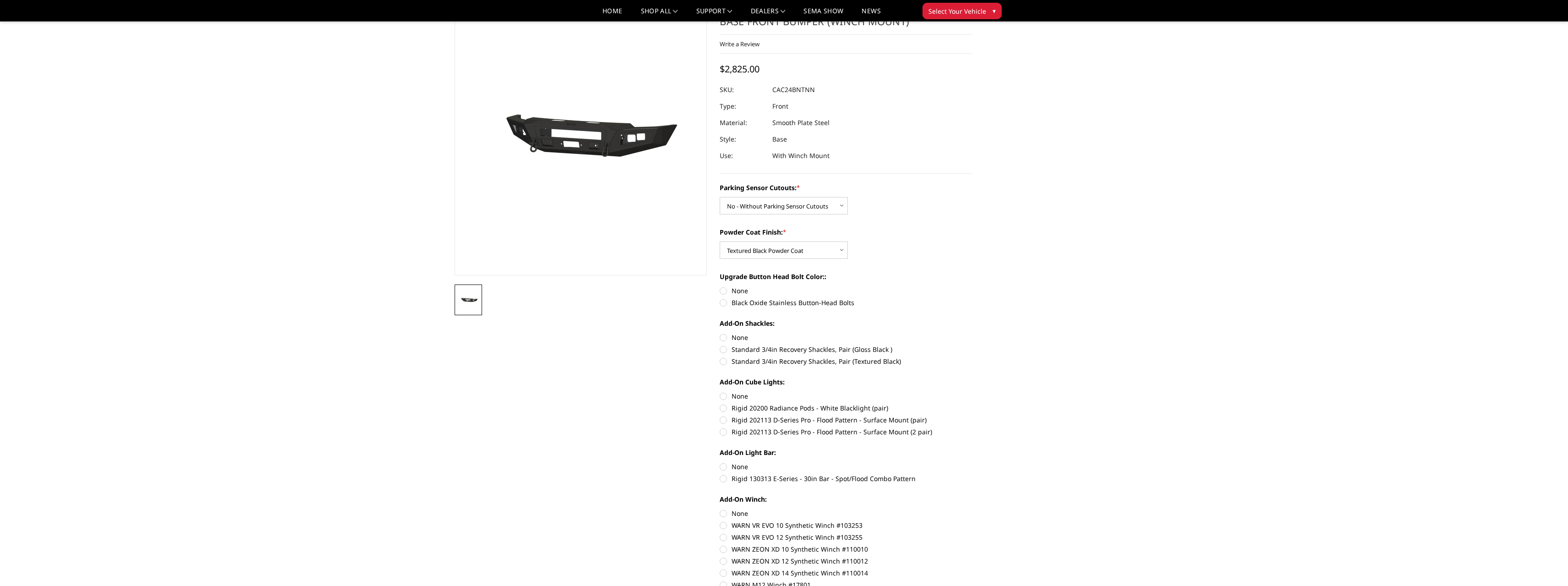
click at [724, 303] on label "Black Oxide Stainless Button-Head Bolts" at bounding box center [846, 303] width 253 height 10
click at [972, 286] on input "Black Oxide Stainless Button-Head Bolts" at bounding box center [972, 286] width 1 height 1
radio input "true"
click at [727, 339] on label "None" at bounding box center [846, 337] width 253 height 10
click at [720, 333] on input "None" at bounding box center [720, 333] width 1 height 1
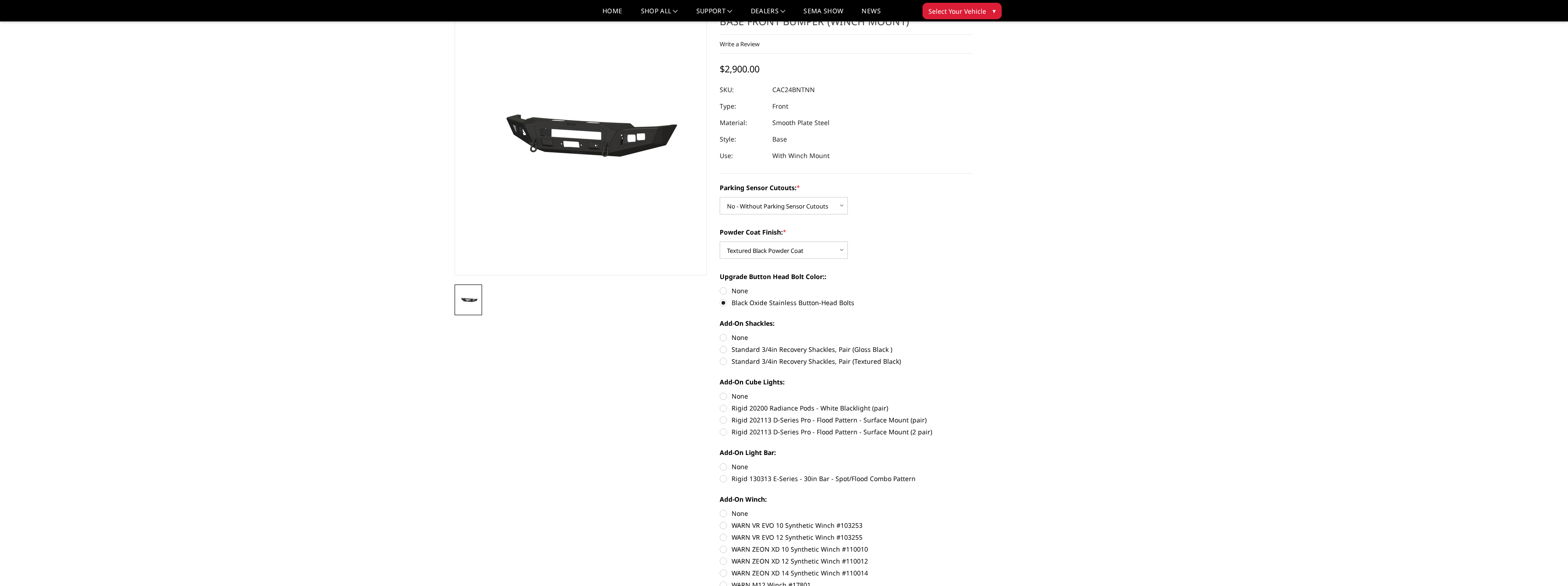
radio input "true"
click at [722, 391] on label "None" at bounding box center [846, 396] width 253 height 10
click at [720, 391] on input "None" at bounding box center [720, 391] width 1 height 1
radio input "true"
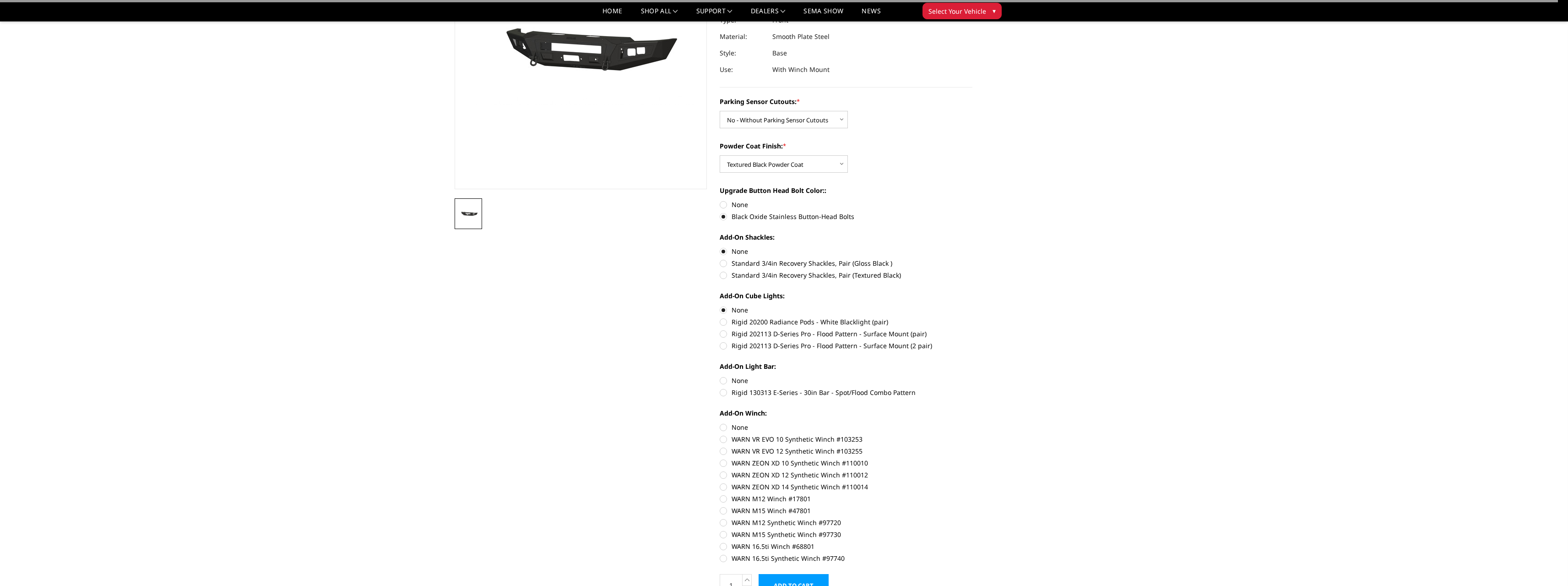
scroll to position [138, 0]
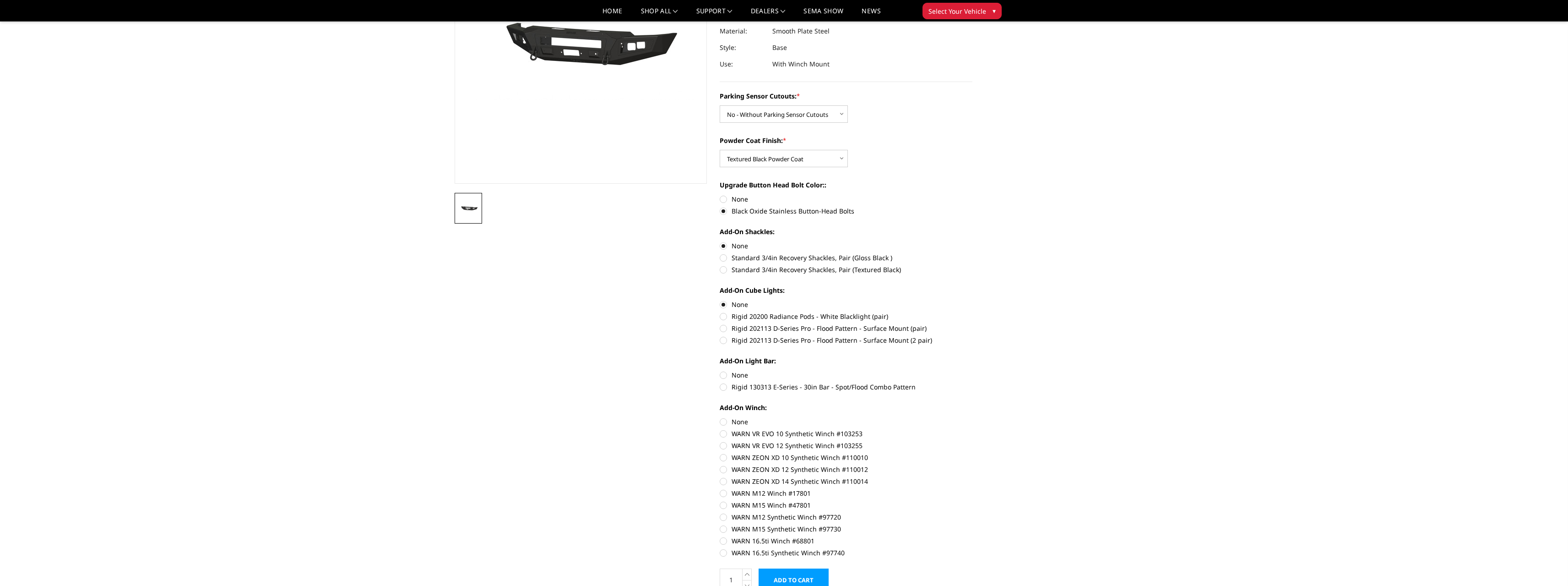
click at [724, 374] on label "None" at bounding box center [846, 375] width 253 height 10
click at [720, 371] on input "None" at bounding box center [720, 370] width 1 height 1
radio input "true"
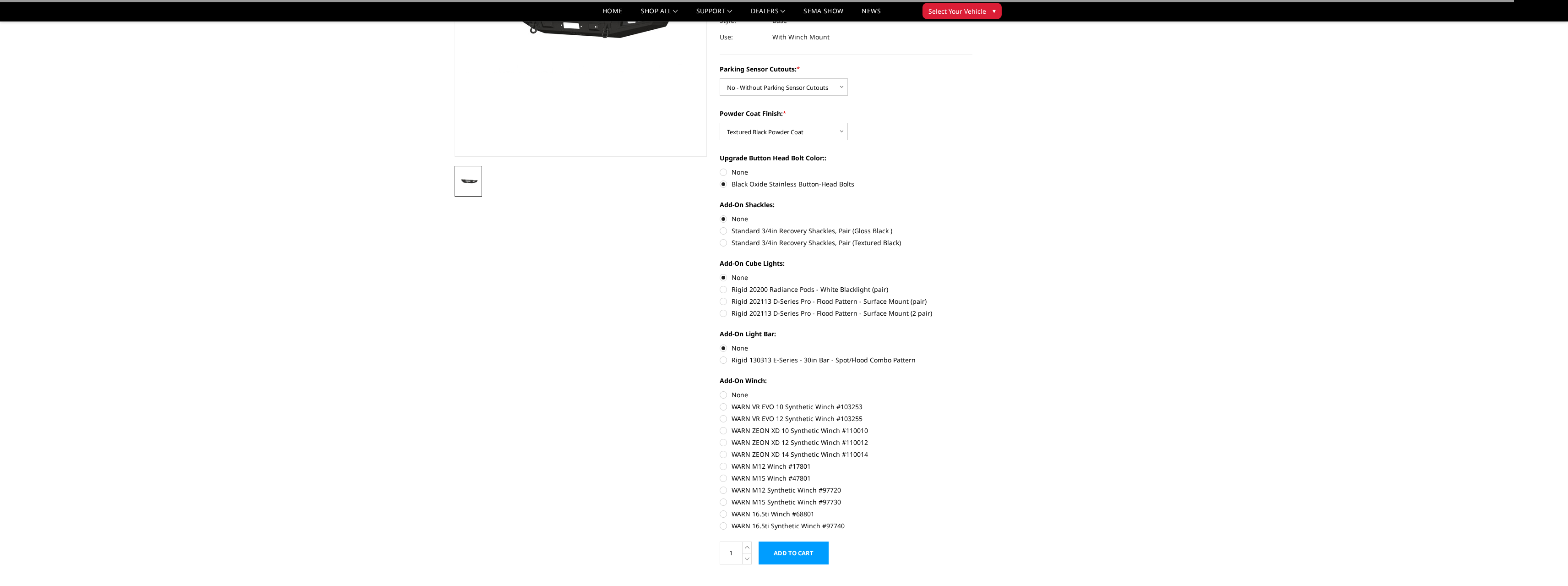
scroll to position [229, 0]
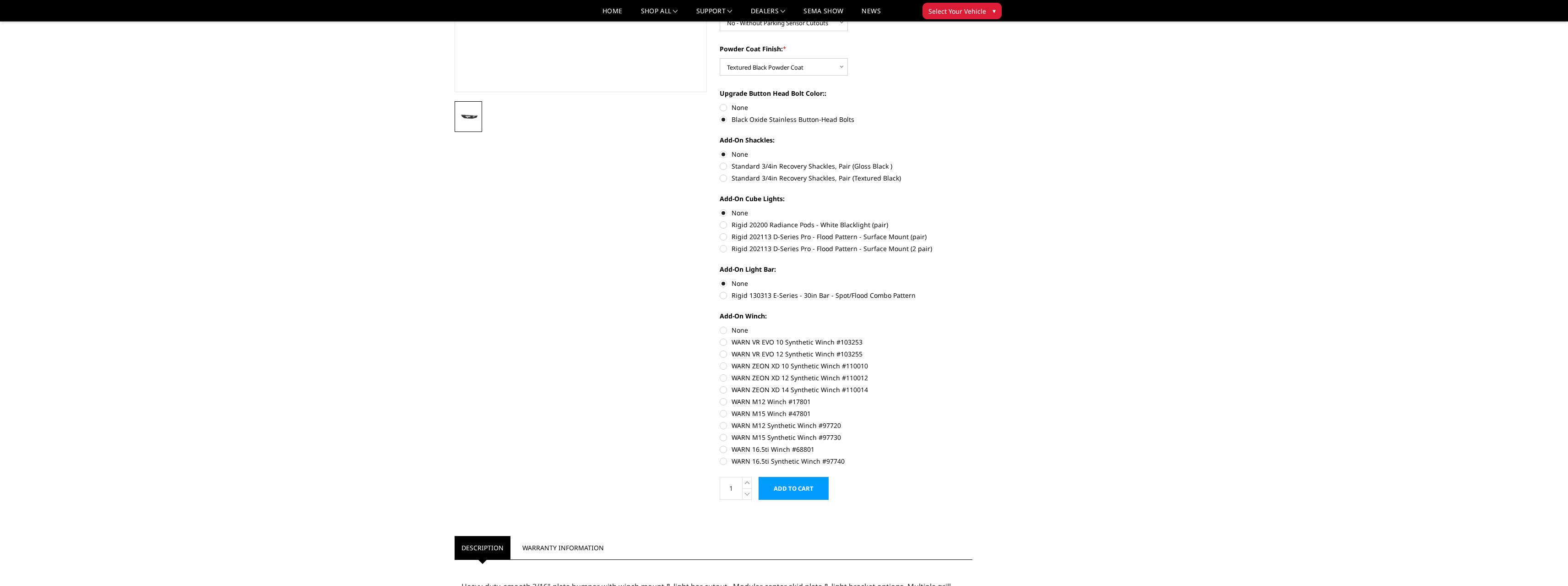
click at [723, 330] on label "None" at bounding box center [846, 330] width 253 height 10
click at [720, 326] on input "None" at bounding box center [720, 325] width 1 height 1
radio input "true"
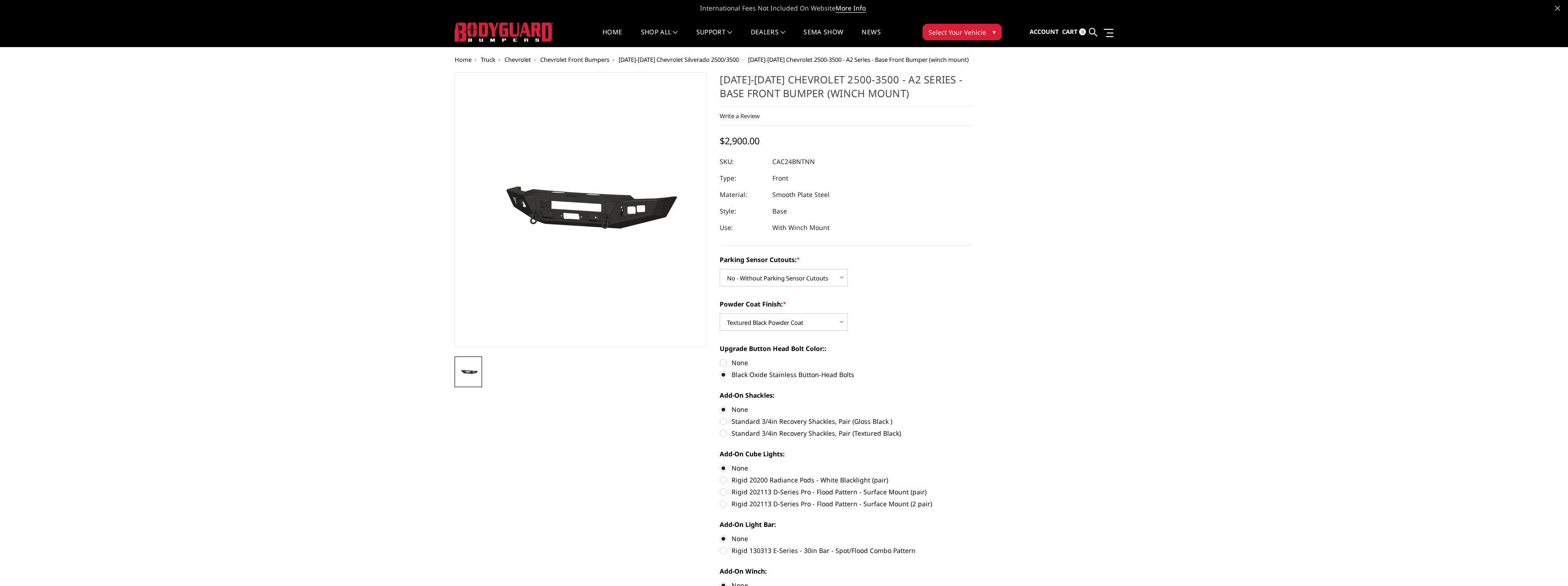
scroll to position [0, 0]
drag, startPoint x: 906, startPoint y: 91, endPoint x: 810, endPoint y: 96, distance: 96.1
click at [810, 96] on h1 "2024-2025 Chevrolet 2500-3500 - A2 Series - Base Front Bumper (winch mount)" at bounding box center [846, 91] width 253 height 34
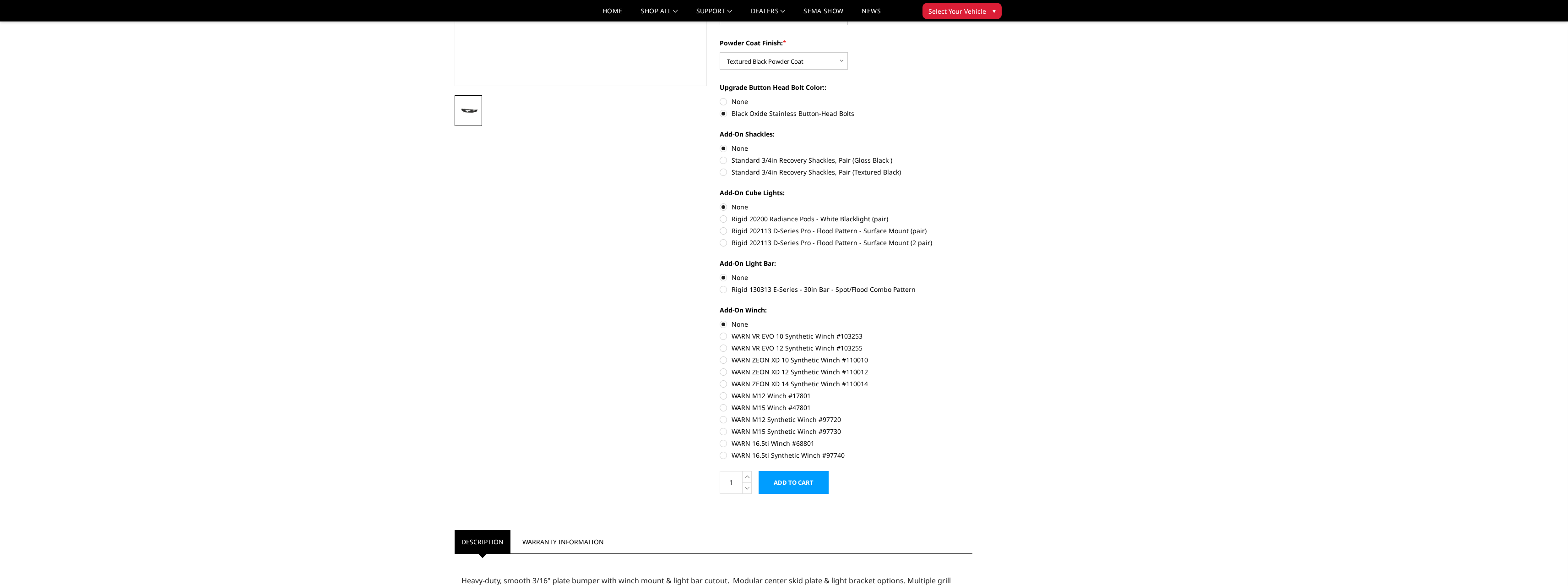
scroll to position [234, 0]
click at [727, 296] on div "Parking Sensor Cutouts: * Choose Options No - Without Parking Sensor Cutouts Ye…" at bounding box center [846, 228] width 253 height 465
click at [724, 293] on label "Rigid 130313 E-Series - 30in Bar - Spot/Flood Combo Pattern" at bounding box center [846, 291] width 253 height 10
click at [972, 275] on input "Rigid 130313 E-Series - 30in Bar - Spot/Flood Combo Pattern" at bounding box center [972, 274] width 1 height 1
radio input "true"
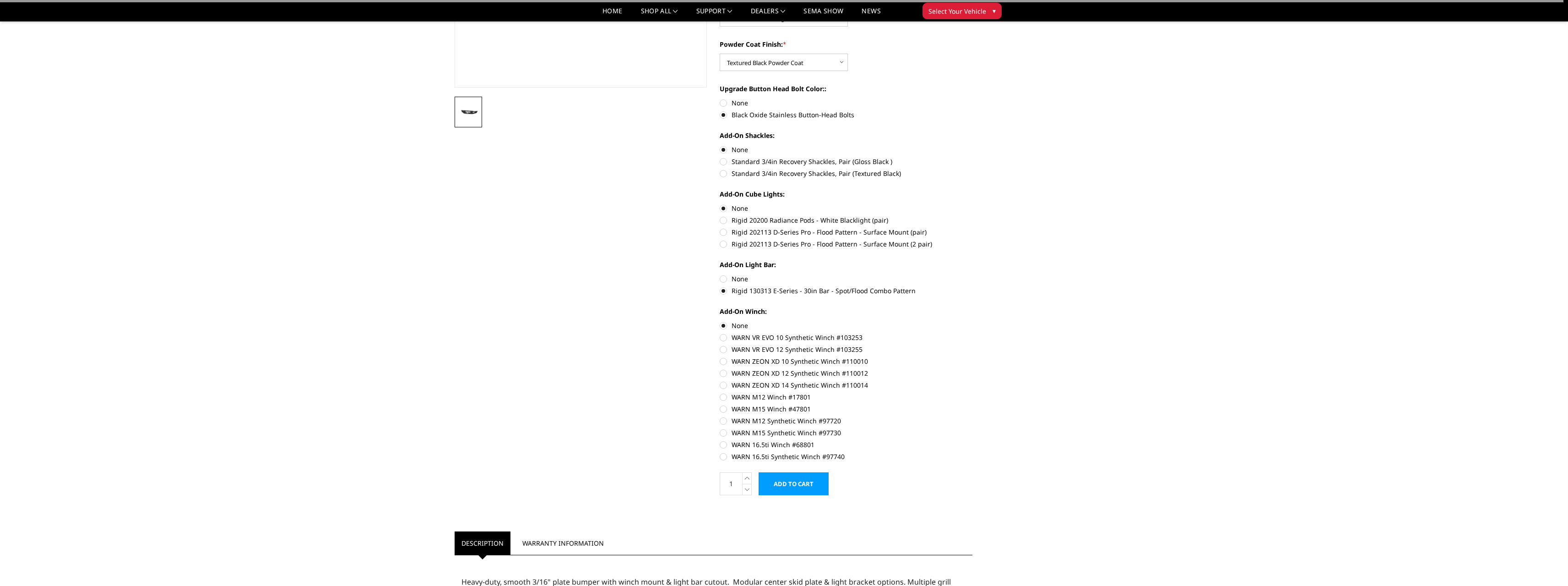
click at [724, 337] on label "WARN VR EVO 10 Synthetic Winch #103253" at bounding box center [846, 337] width 253 height 10
click at [972, 321] on input "WARN VR EVO 10 Synthetic Winch #103253" at bounding box center [972, 321] width 1 height 1
radio input "true"
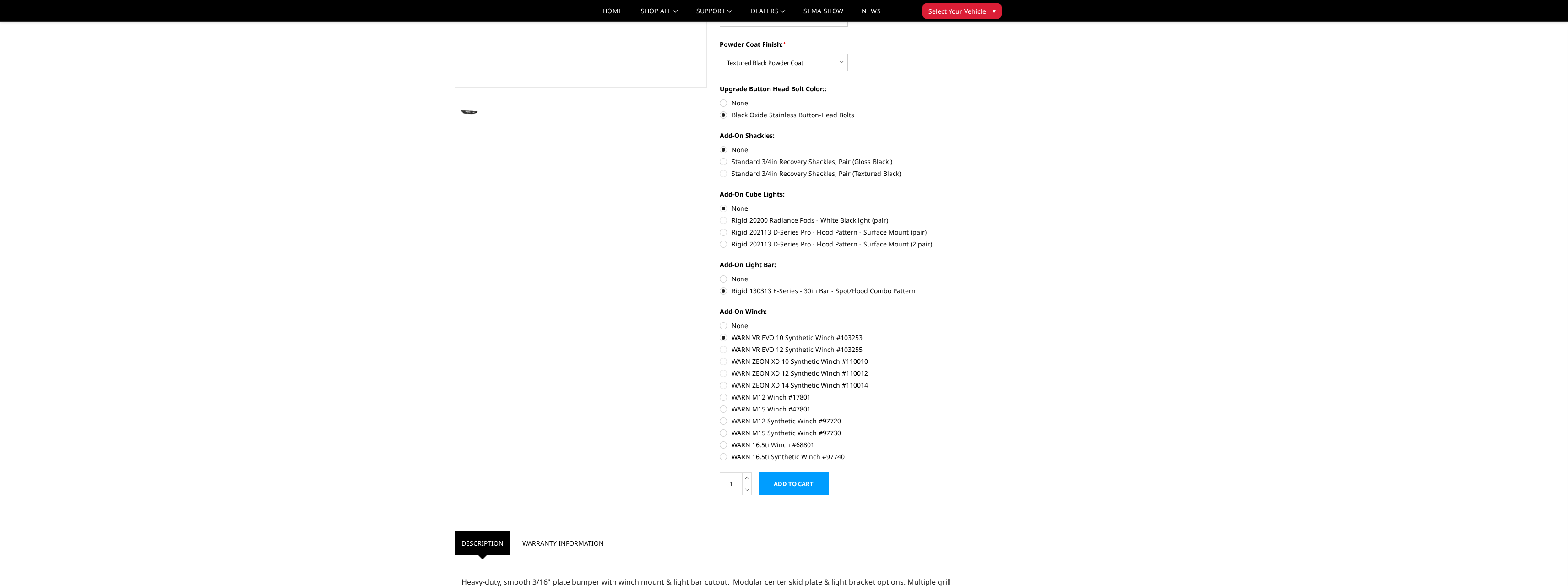
click at [723, 279] on label "None" at bounding box center [846, 279] width 253 height 10
click at [720, 275] on input "None" at bounding box center [720, 274] width 1 height 1
radio input "true"
click at [724, 324] on label "None" at bounding box center [846, 326] width 253 height 10
click at [720, 321] on input "None" at bounding box center [720, 321] width 1 height 1
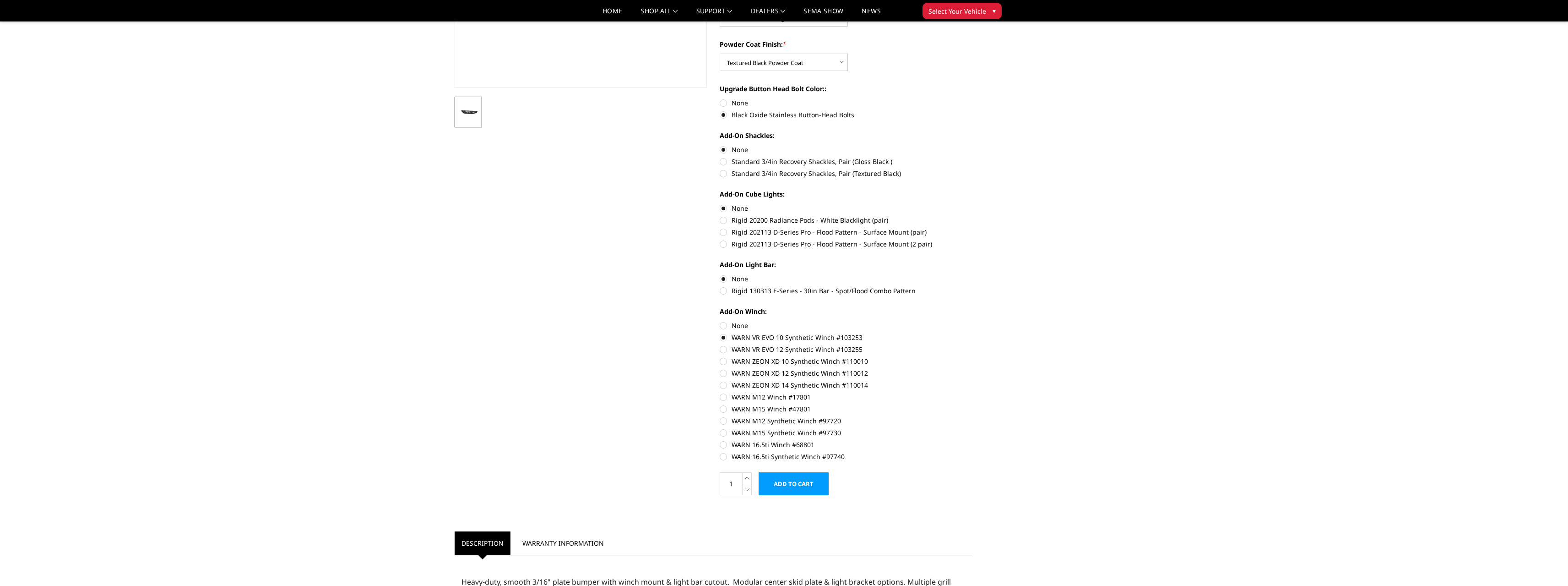
radio input "true"
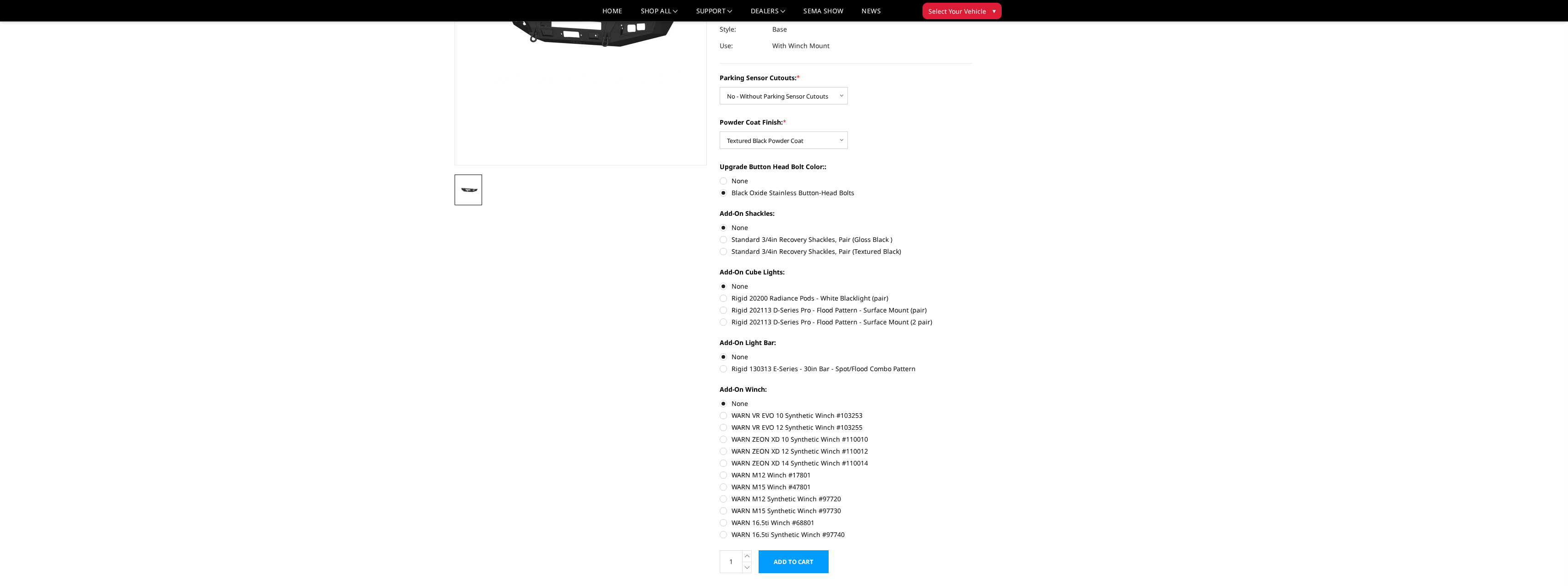
scroll to position [321, 0]
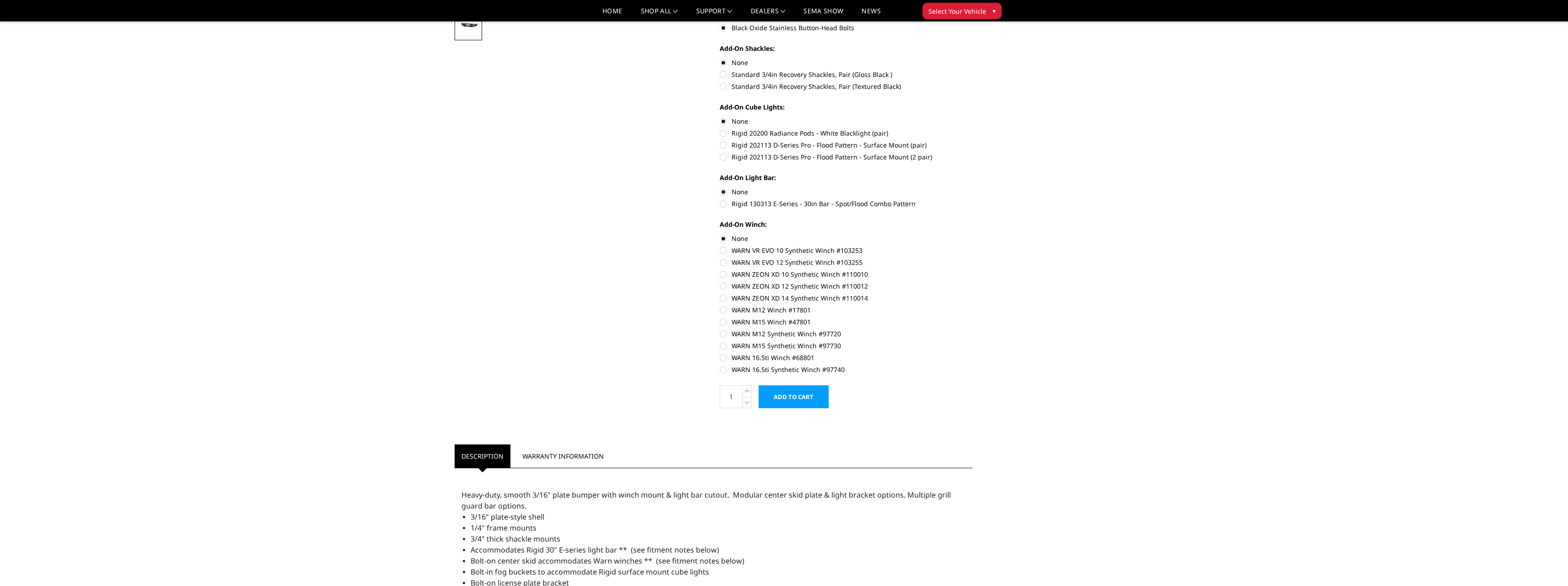
click at [793, 394] on input "Add to Cart" at bounding box center [793, 397] width 70 height 23
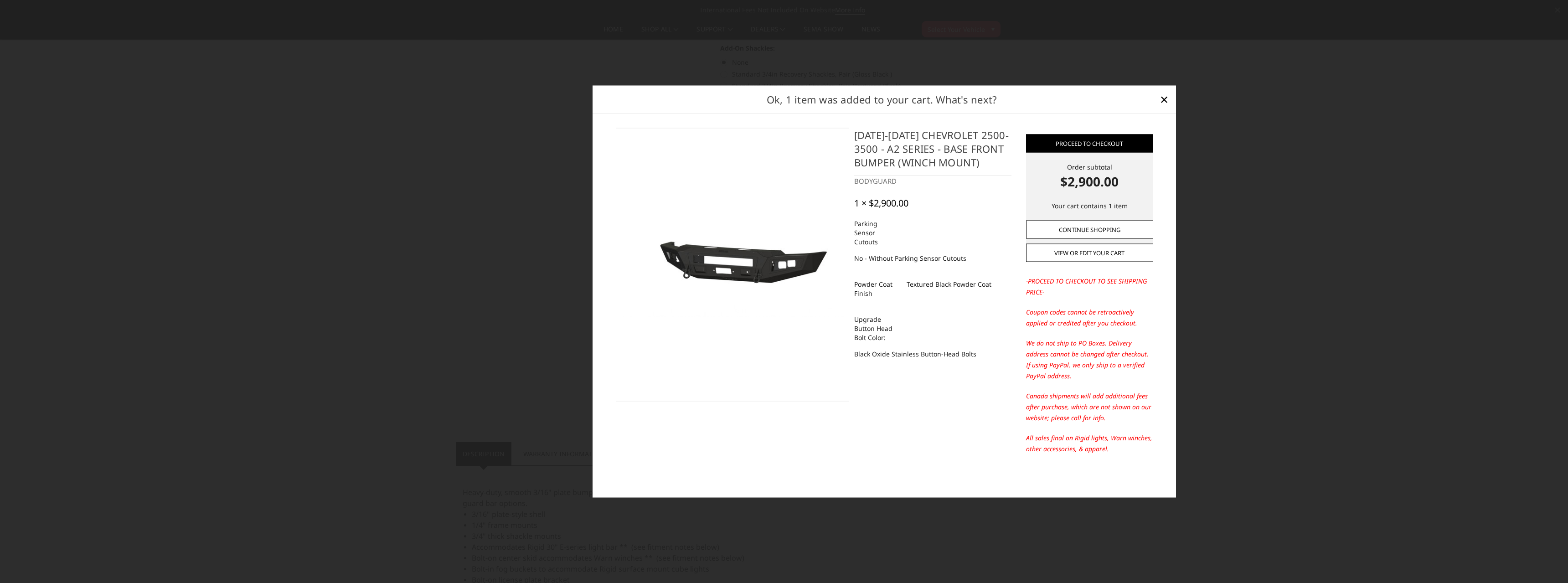
click at [1085, 220] on link "Continue Shopping" at bounding box center [1090, 229] width 127 height 18
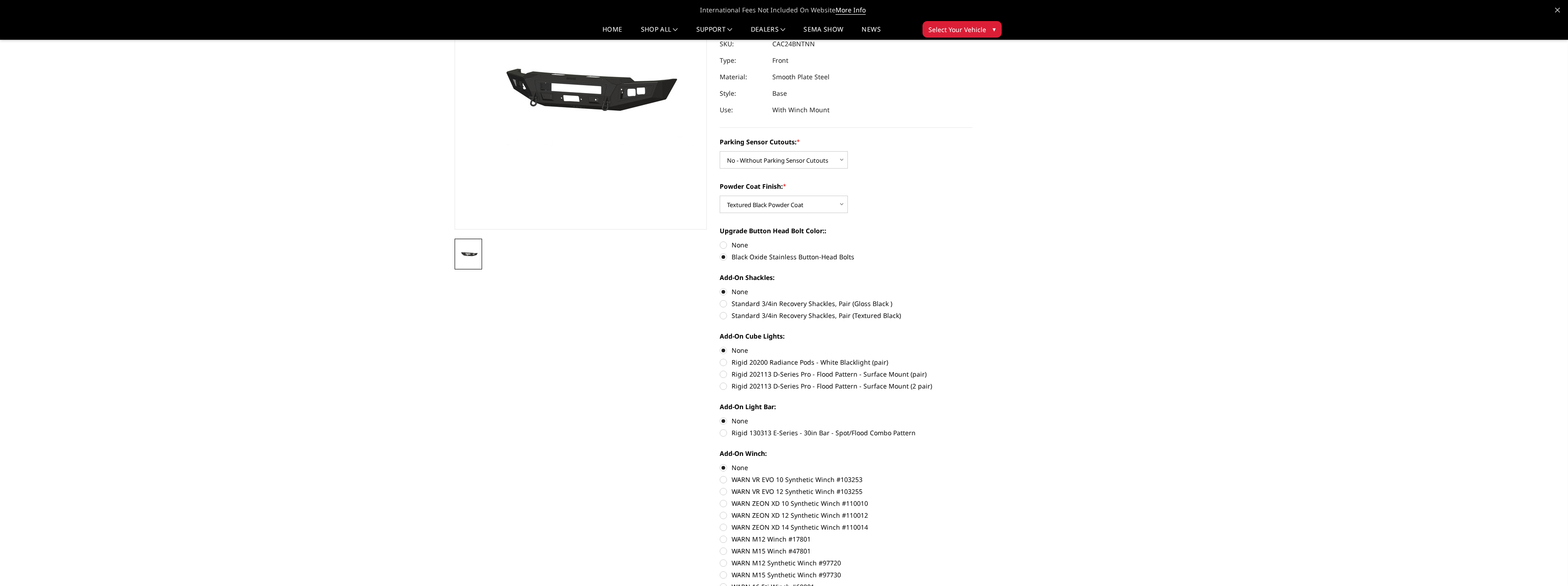
scroll to position [0, 0]
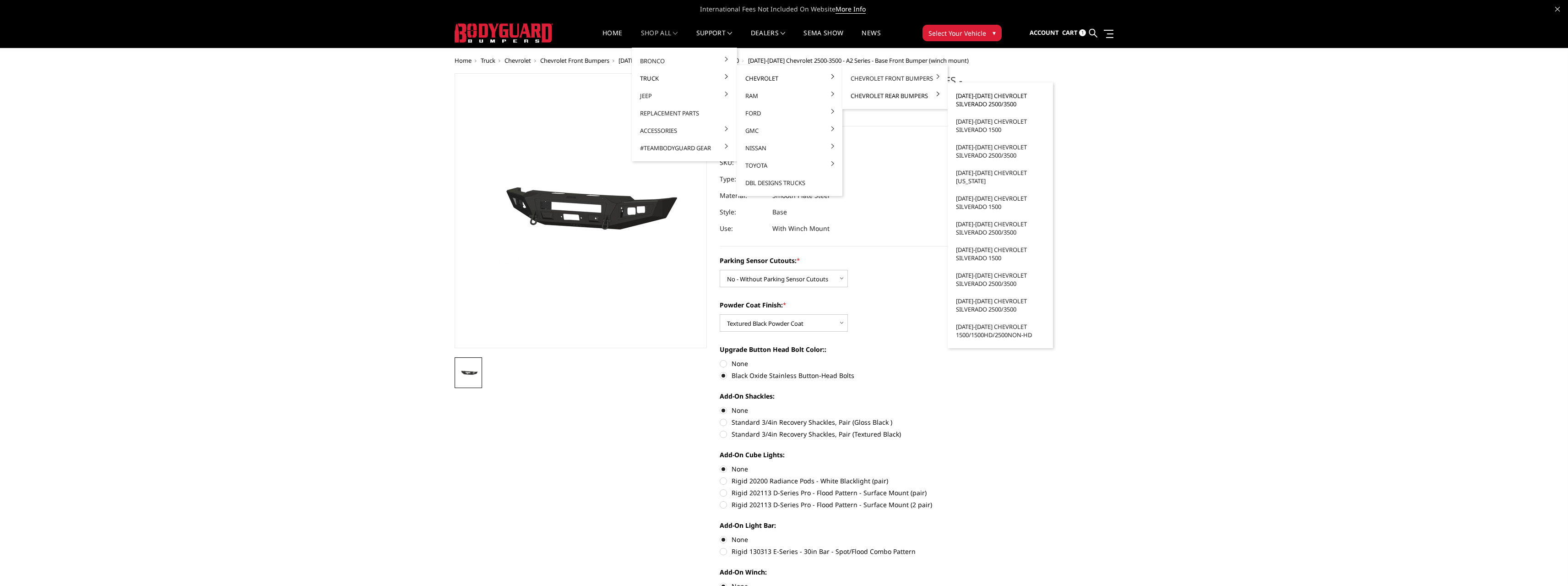
click at [1007, 102] on link "[DATE]-[DATE] Chevrolet Silverado 2500/3500" at bounding box center [1000, 100] width 98 height 26
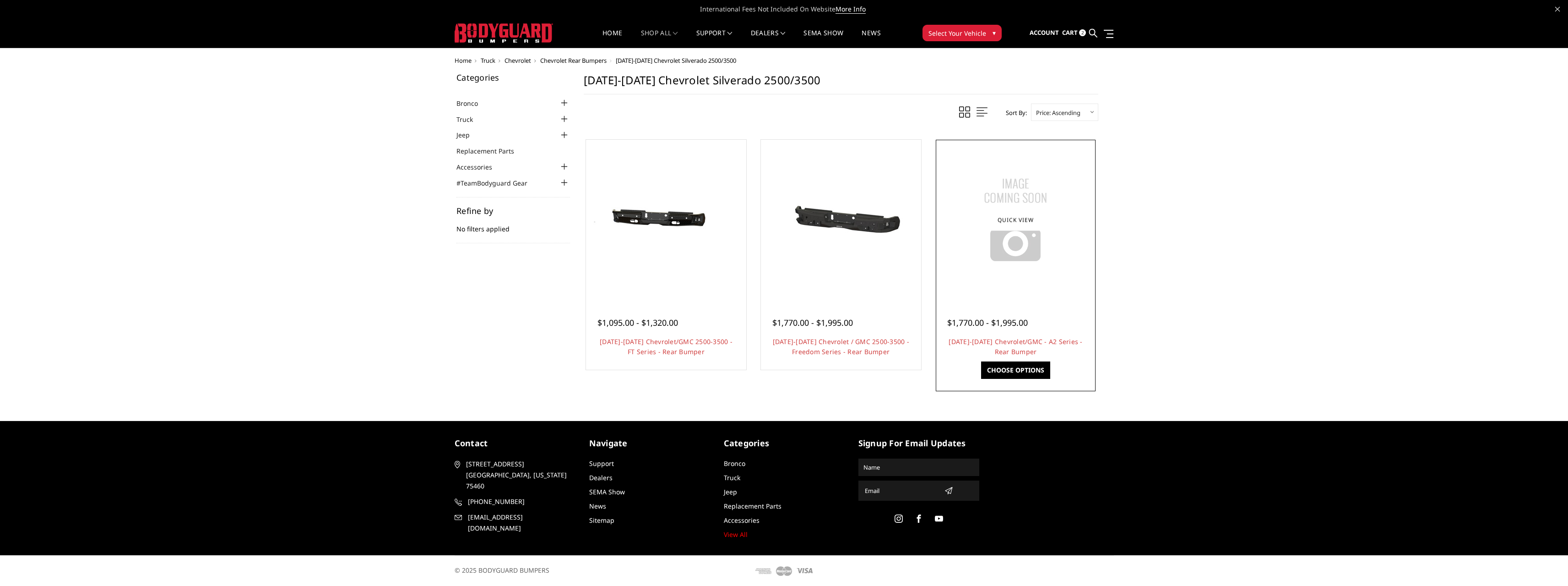
click at [1005, 257] on img at bounding box center [1015, 220] width 114 height 114
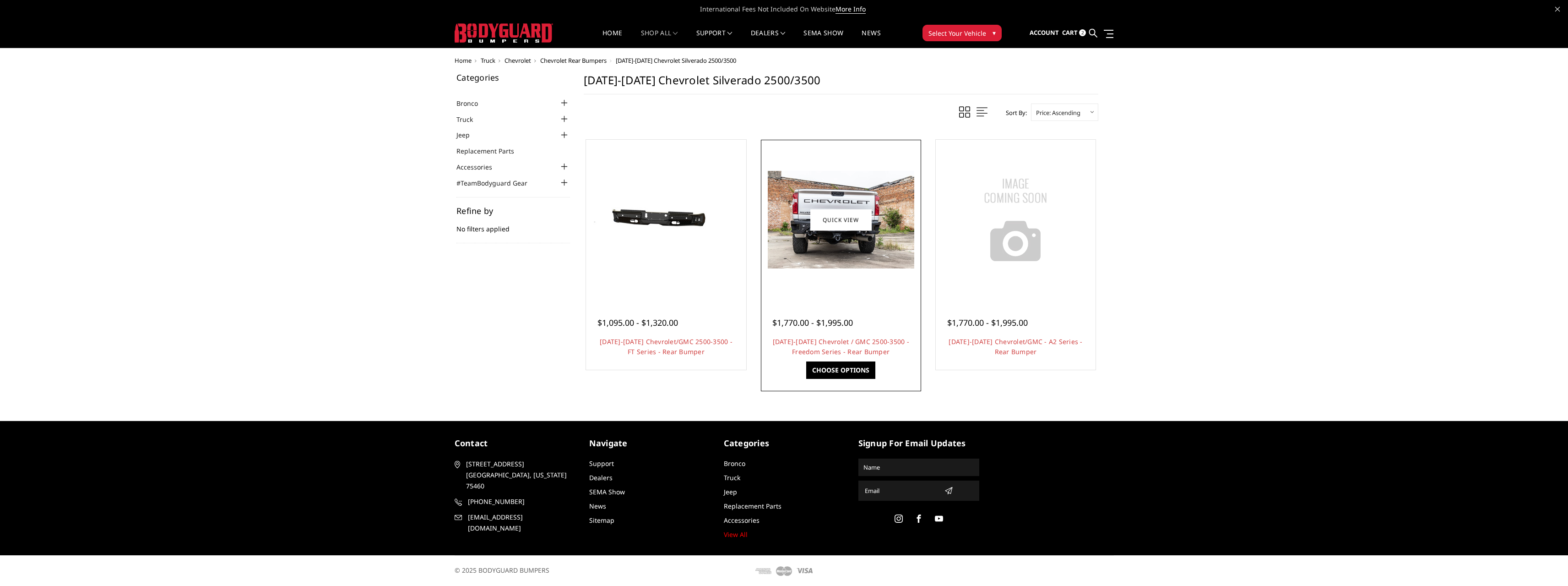
click at [869, 294] on div at bounding box center [841, 219] width 156 height 156
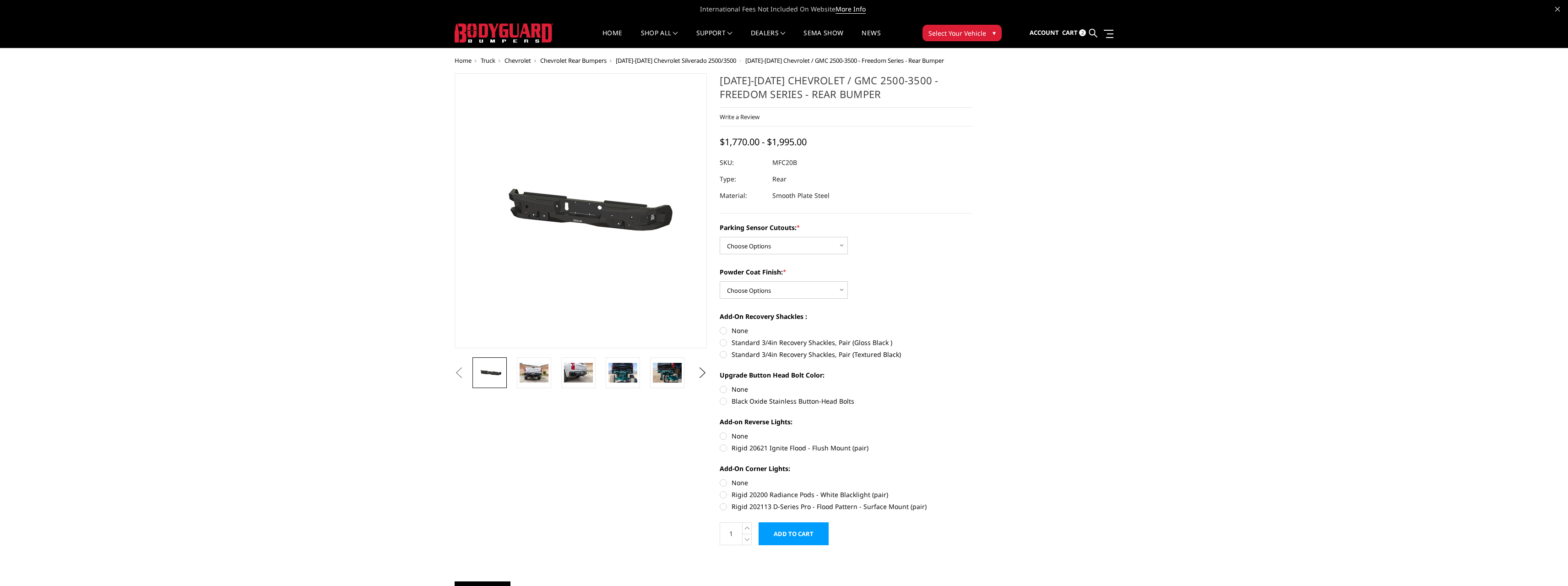
click at [649, 378] on li at bounding box center [670, 372] width 44 height 31
click at [631, 378] on img at bounding box center [623, 373] width 29 height 19
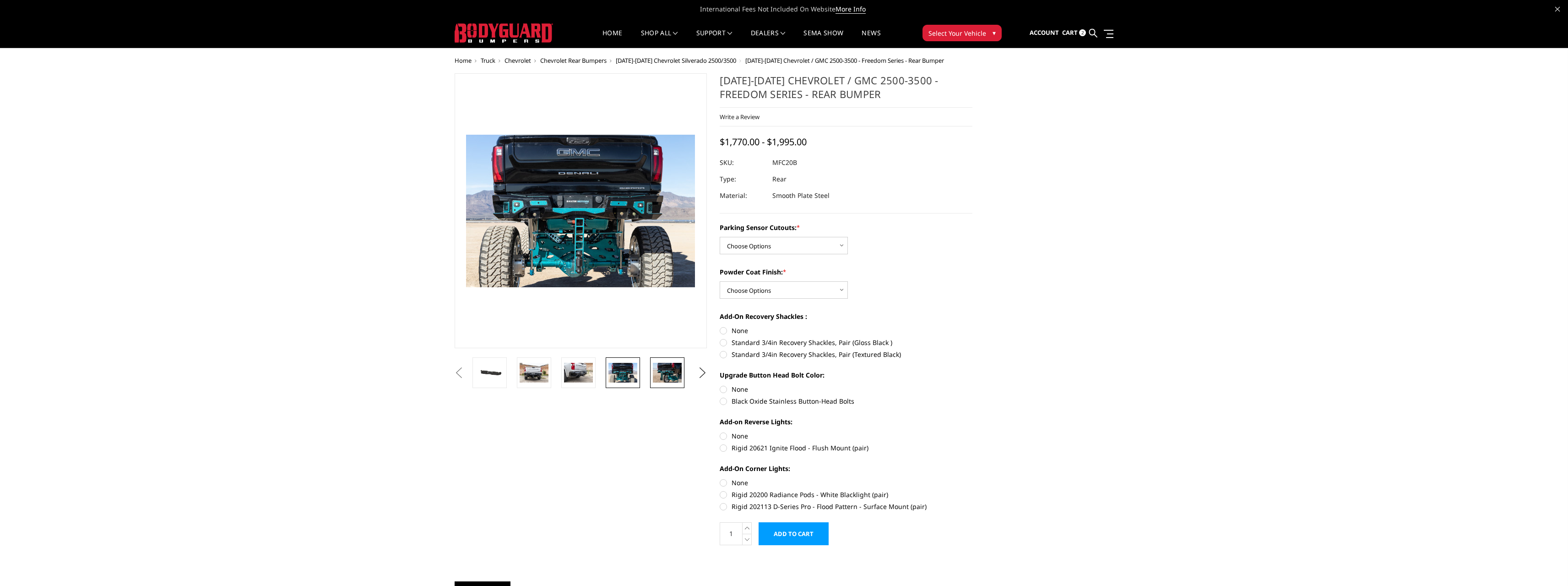
click at [679, 375] on img at bounding box center [667, 373] width 29 height 19
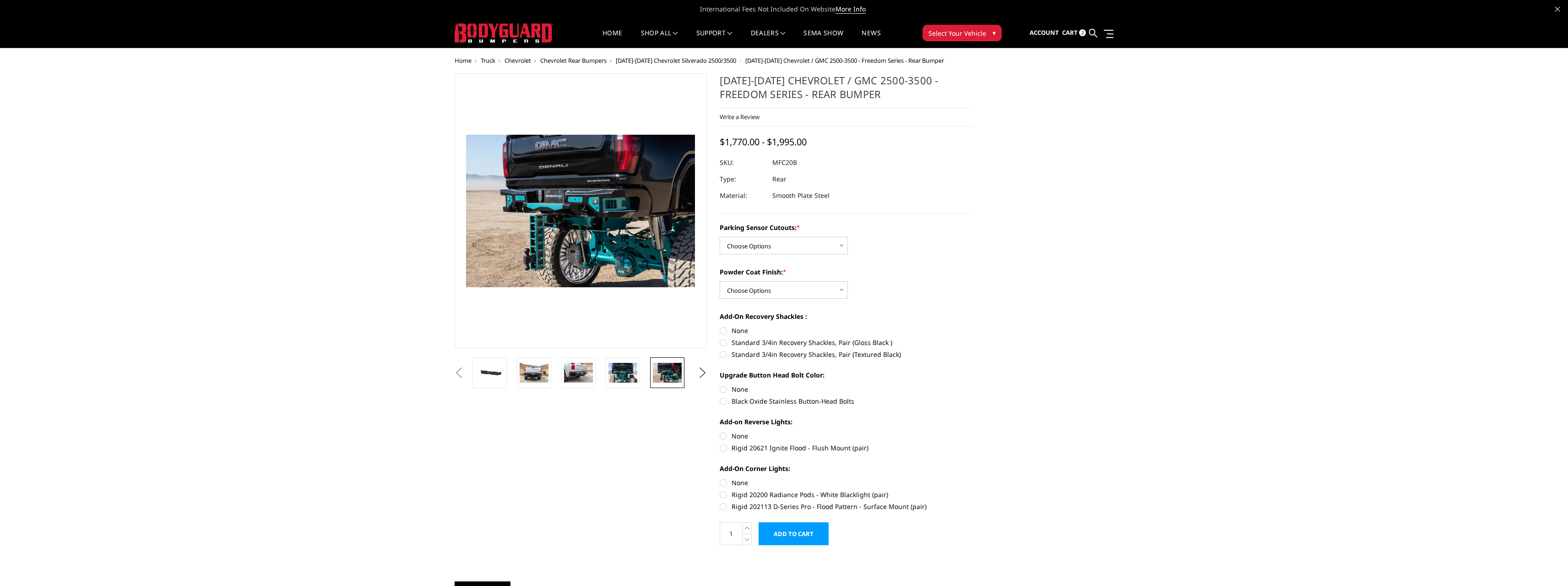
click at [681, 374] on img at bounding box center [667, 373] width 29 height 19
click at [757, 248] on select "Choose Options No - Without Parking Sensor Cutouts Yes - With Parking Sensor Cu…" at bounding box center [784, 246] width 128 height 18
select select "2870"
click at [720, 237] on select "Choose Options No - Without Parking Sensor Cutouts Yes - With Parking Sensor Cu…" at bounding box center [784, 246] width 128 height 18
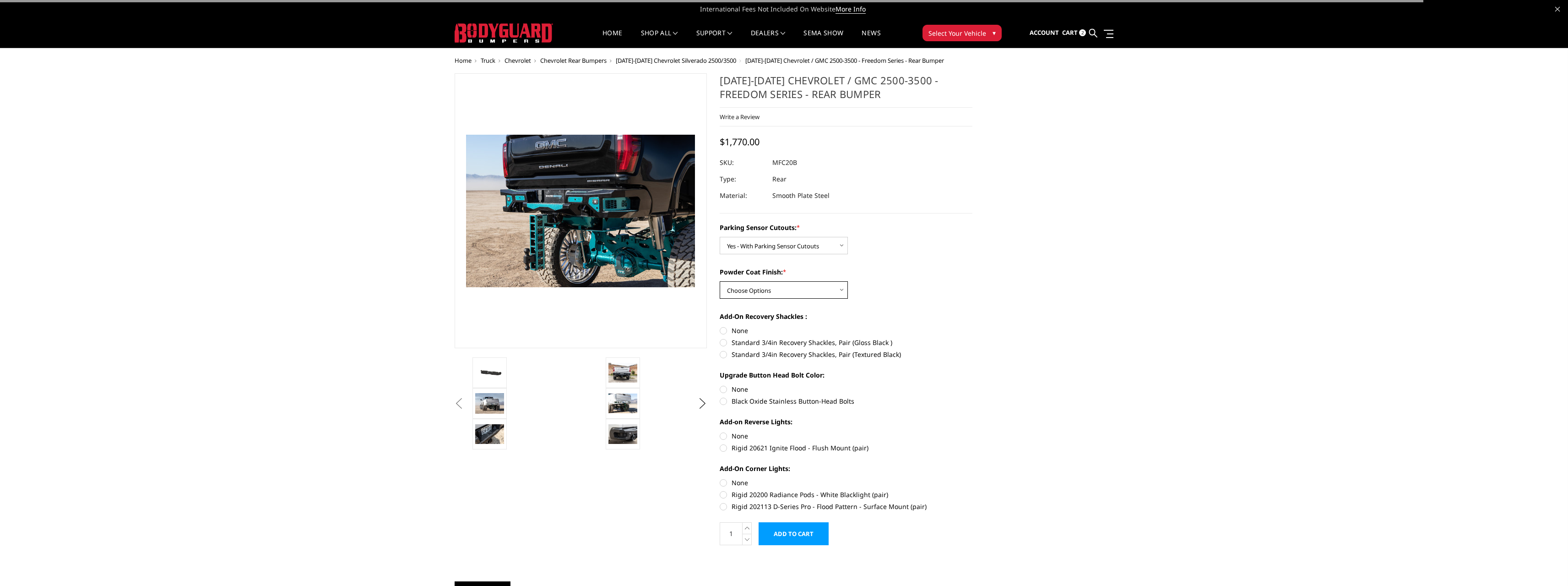
click at [758, 292] on select "Choose Options Bare Metal Texture Black Powder Coat" at bounding box center [784, 290] width 128 height 18
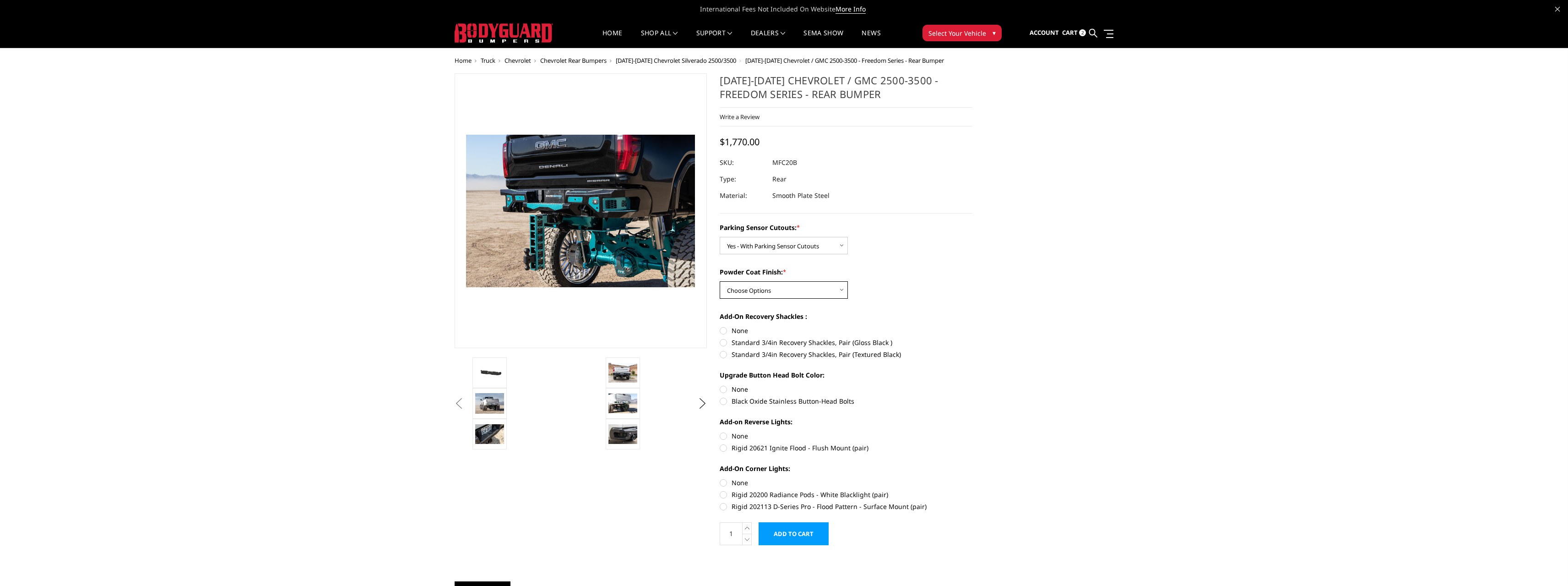
select select "2872"
click at [720, 281] on select "Choose Options Bare Metal Texture Black Powder Coat" at bounding box center [784, 290] width 128 height 18
click at [719, 332] on section "[DATE]-[DATE] Chevrolet / GMC 2500-3500 - Freedom Series - Rear Bumper Write a …" at bounding box center [846, 314] width 266 height 482
click at [724, 333] on label "None" at bounding box center [846, 330] width 253 height 10
click at [720, 326] on input "None" at bounding box center [720, 326] width 1 height 1
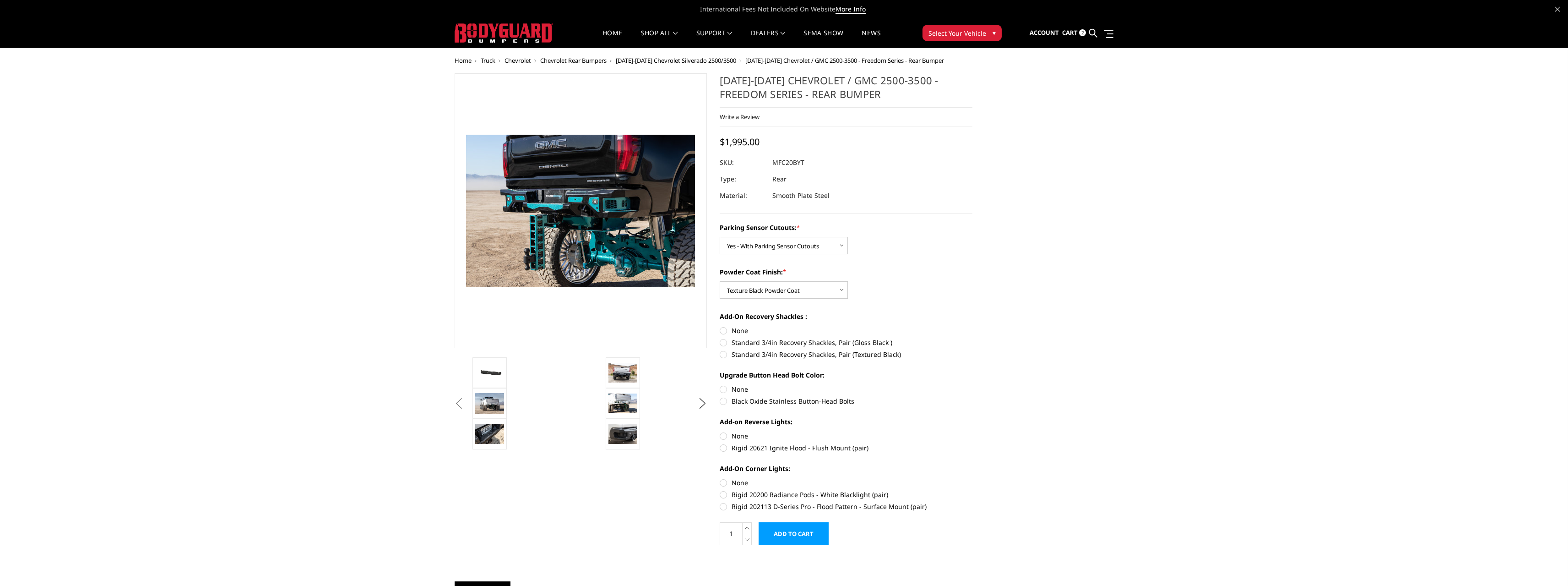
radio input "true"
click at [727, 403] on label "Black Oxide Stainless Button-Head Bolts" at bounding box center [846, 401] width 253 height 10
click at [972, 385] on input "Black Oxide Stainless Button-Head Bolts" at bounding box center [972, 384] width 1 height 1
radio input "true"
click at [725, 434] on label "None" at bounding box center [846, 436] width 253 height 10
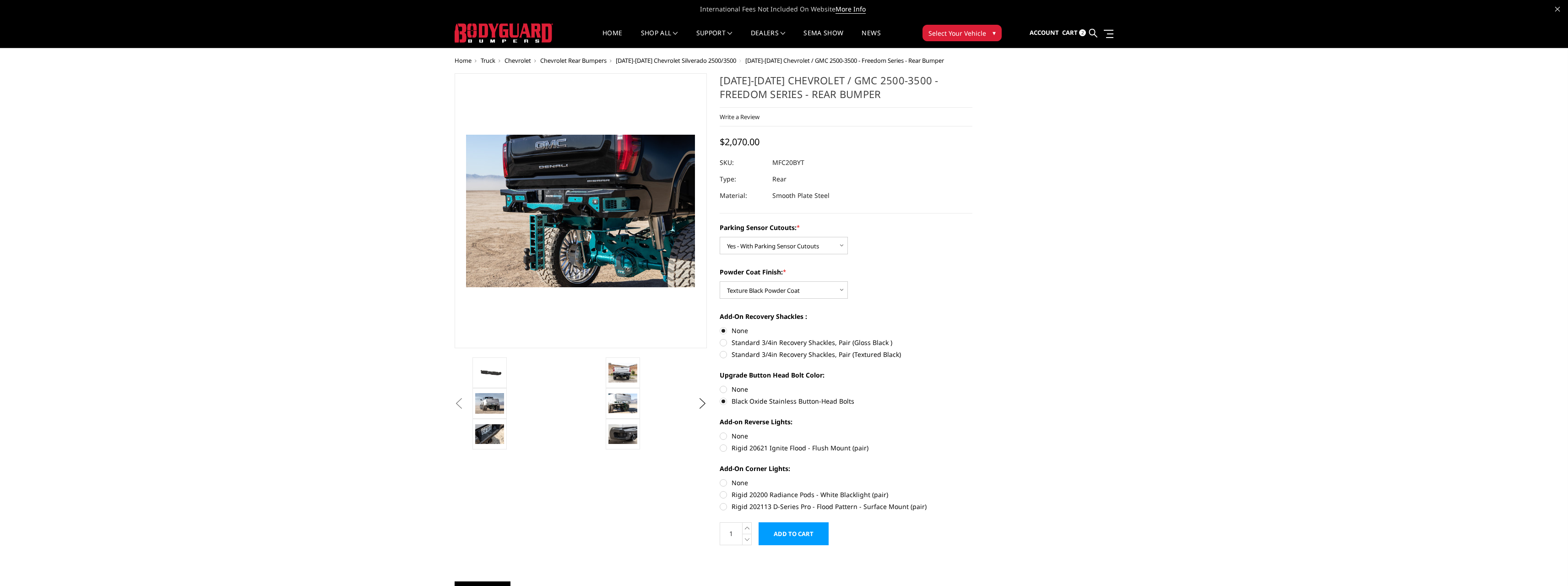
click at [720, 431] on input "None" at bounding box center [720, 431] width 1 height 1
radio input "true"
click at [726, 448] on label "Rigid 20621 Ignite Flood - Flush Mount (pair)" at bounding box center [846, 448] width 253 height 10
click at [972, 431] on input "Rigid 20621 Ignite Flood - Flush Mount (pair)" at bounding box center [972, 431] width 1 height 1
radio input "true"
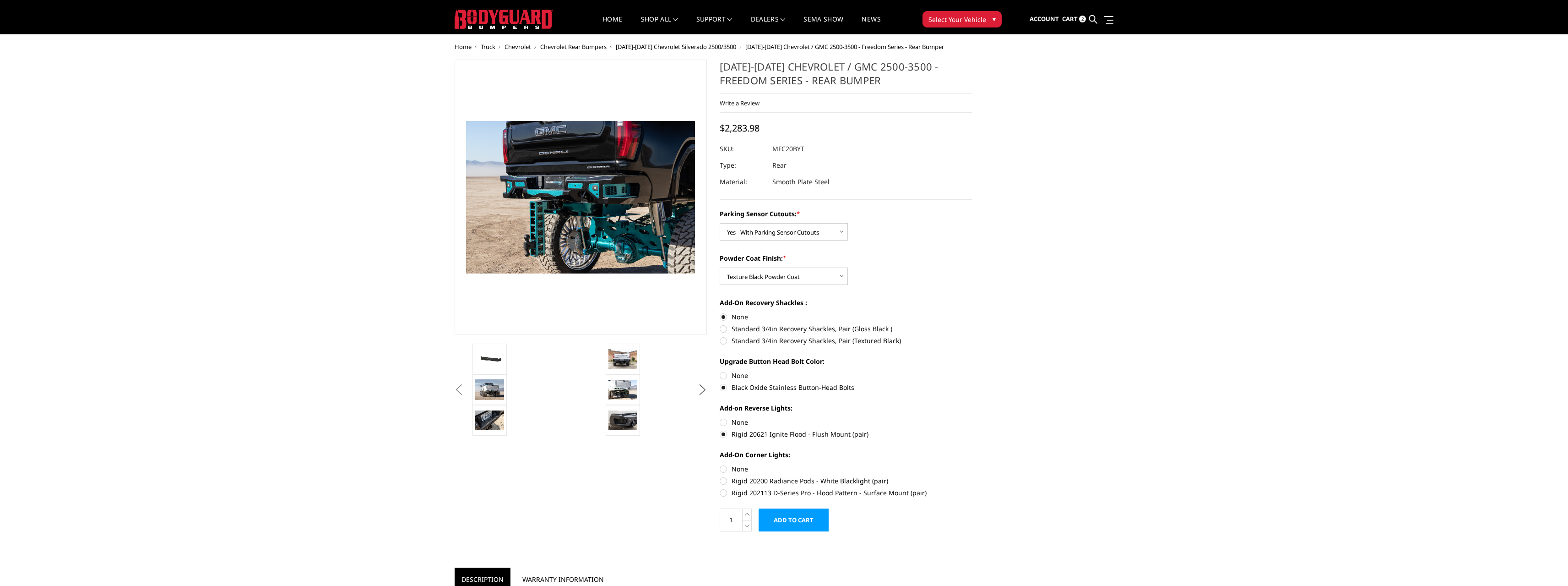
scroll to position [46, 0]
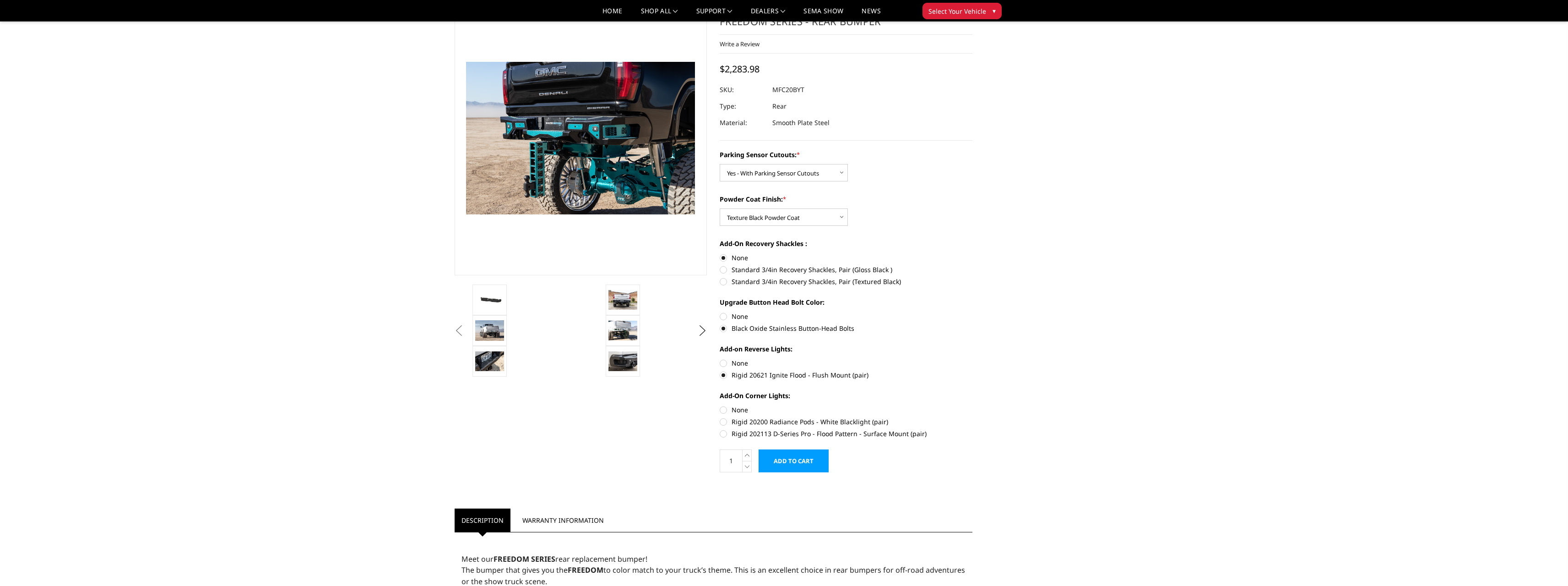
click at [726, 410] on label "None" at bounding box center [846, 410] width 253 height 10
click at [720, 405] on input "None" at bounding box center [720, 405] width 1 height 1
radio input "true"
click at [795, 458] on input "Add to Cart" at bounding box center [793, 461] width 70 height 23
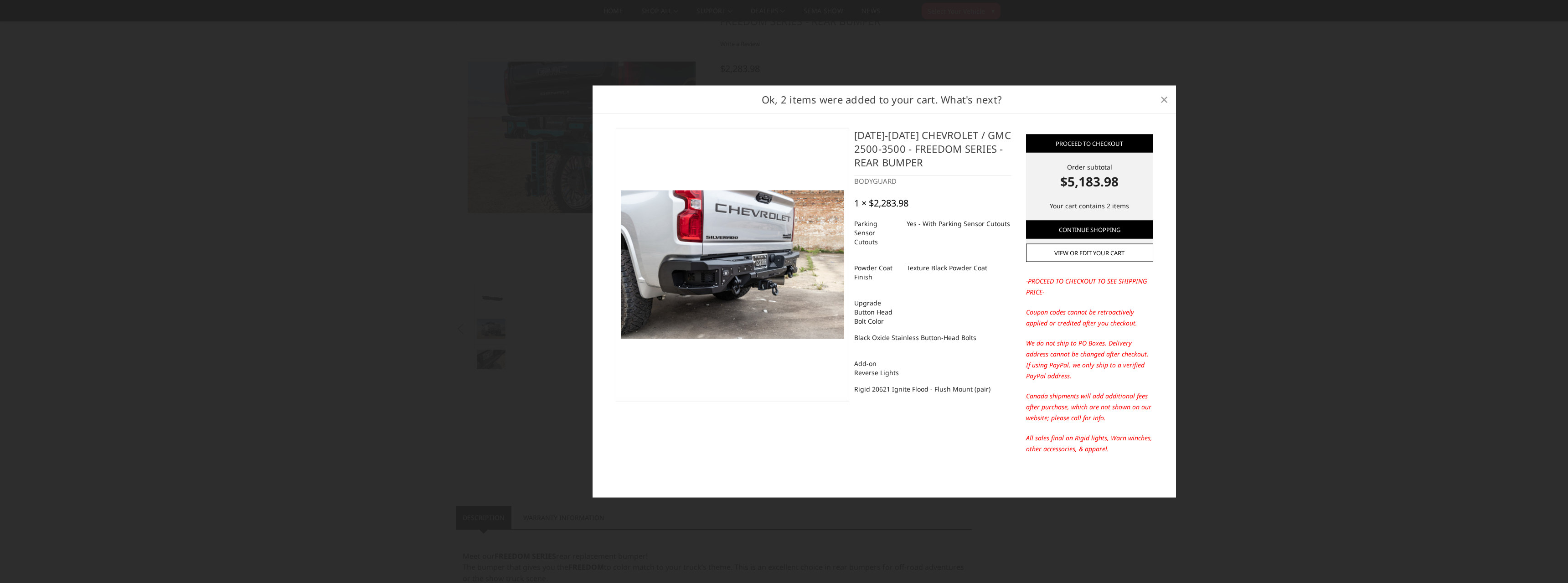
click at [1166, 102] on span "×" at bounding box center [1164, 99] width 8 height 20
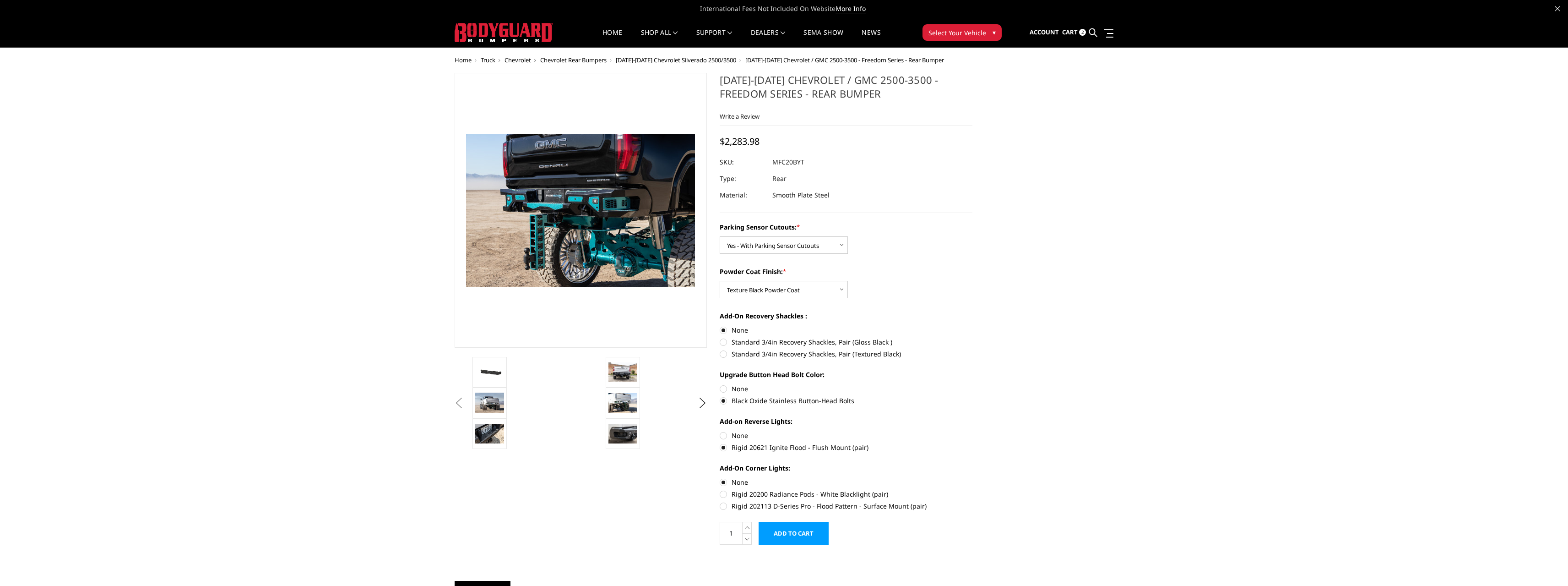
scroll to position [0, 0]
